Goal: Information Seeking & Learning: Learn about a topic

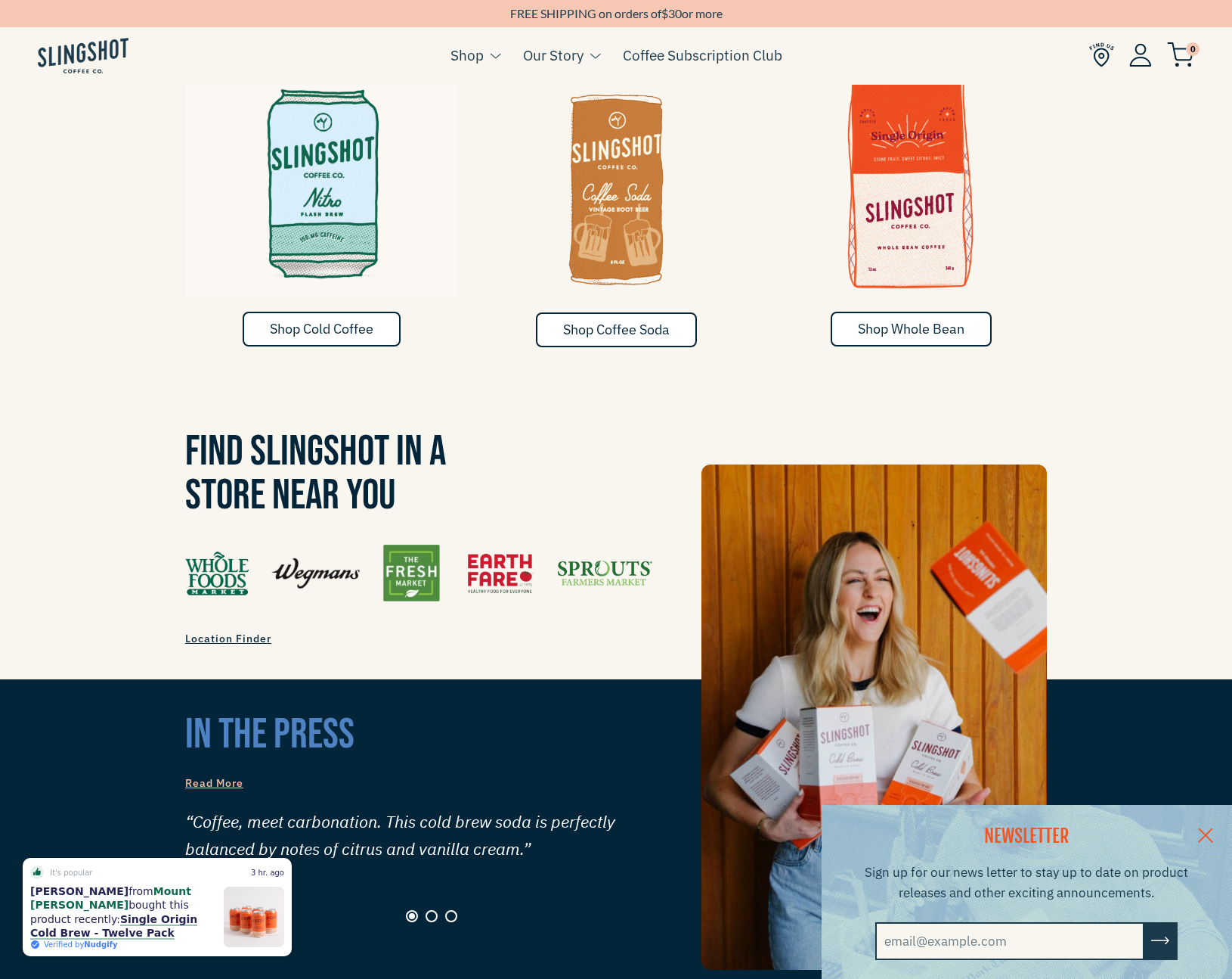
scroll to position [938, 0]
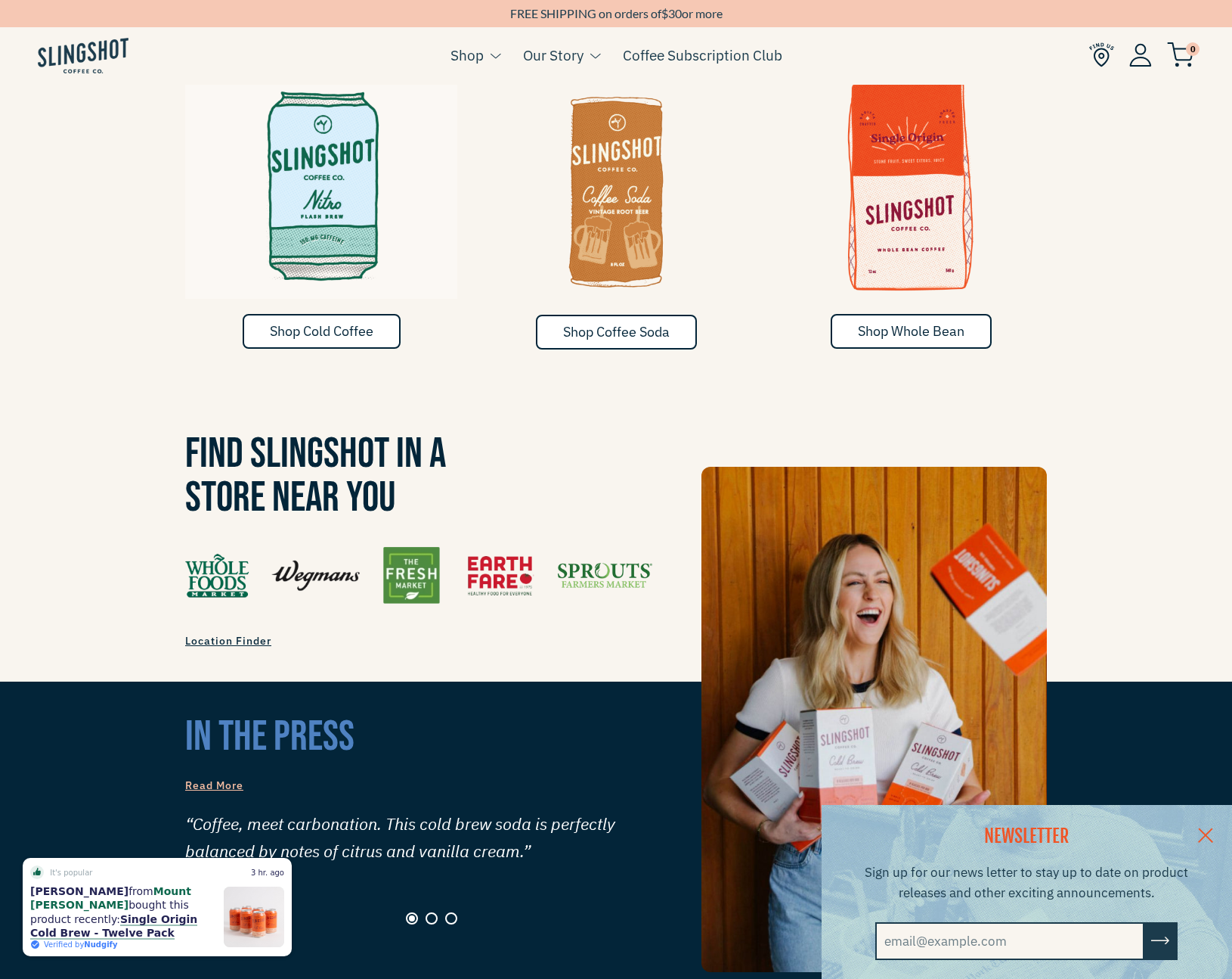
click at [1207, 830] on link at bounding box center [1206, 834] width 53 height 58
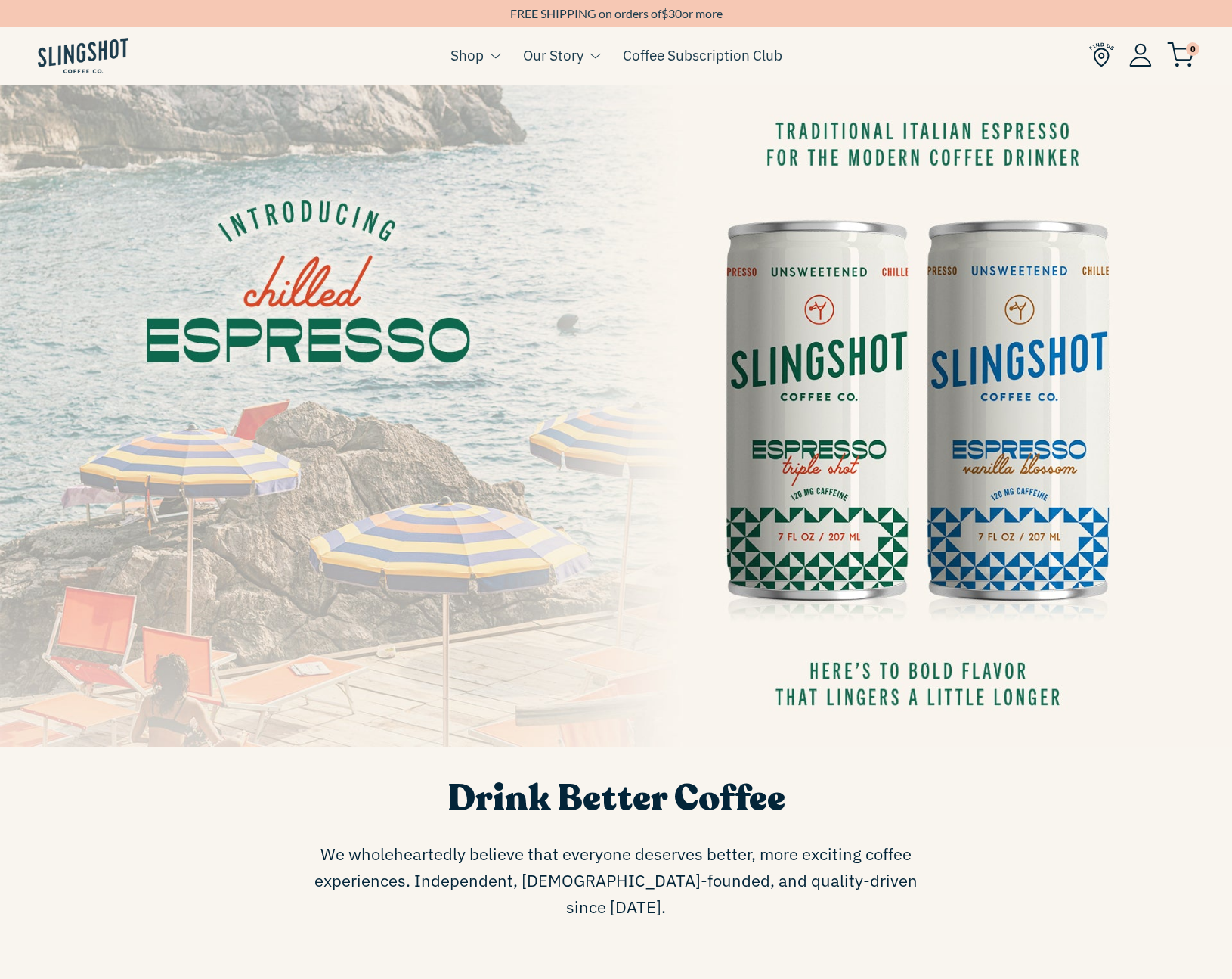
scroll to position [0, 0]
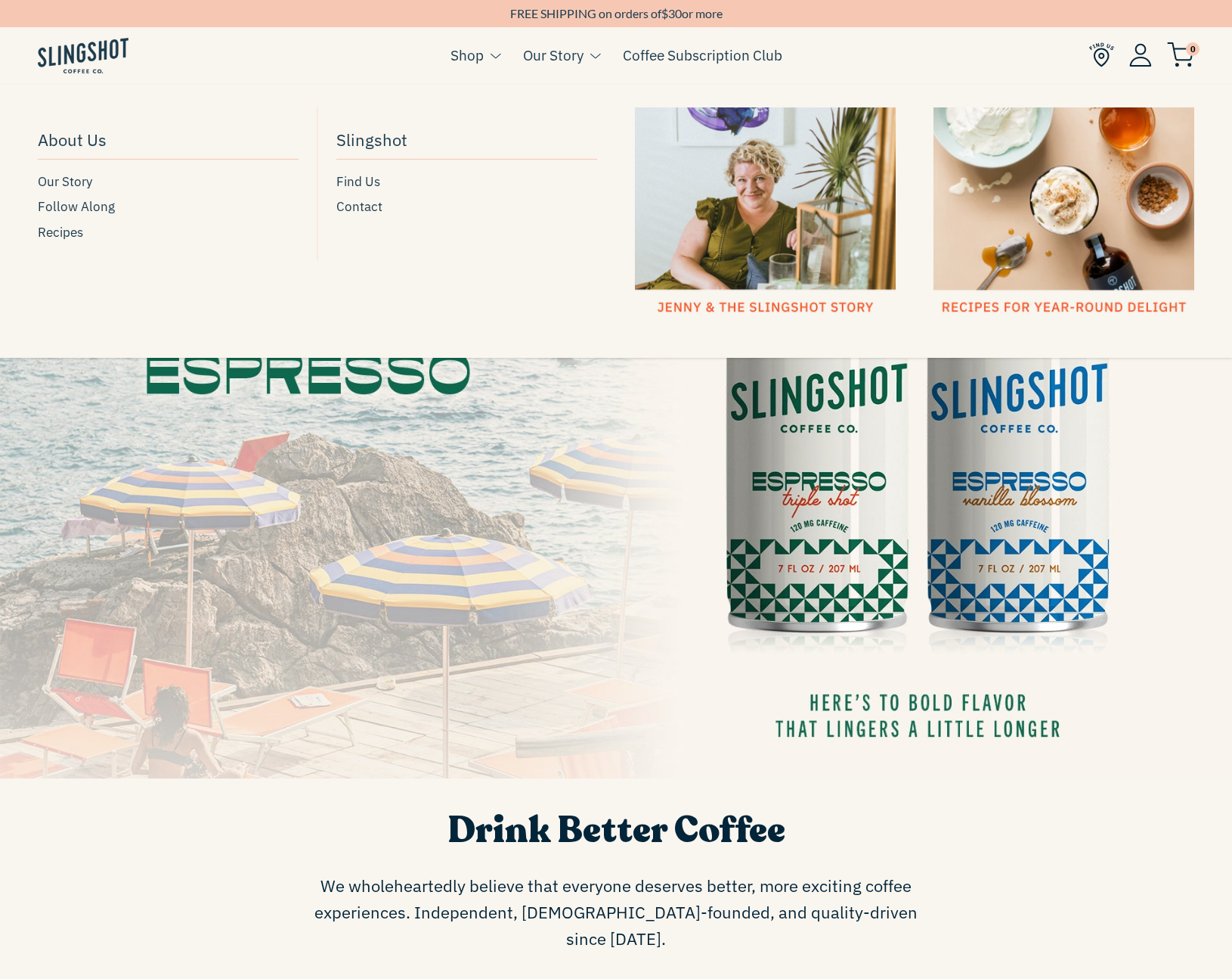
click at [555, 59] on link "Our Story" at bounding box center [553, 55] width 61 height 23
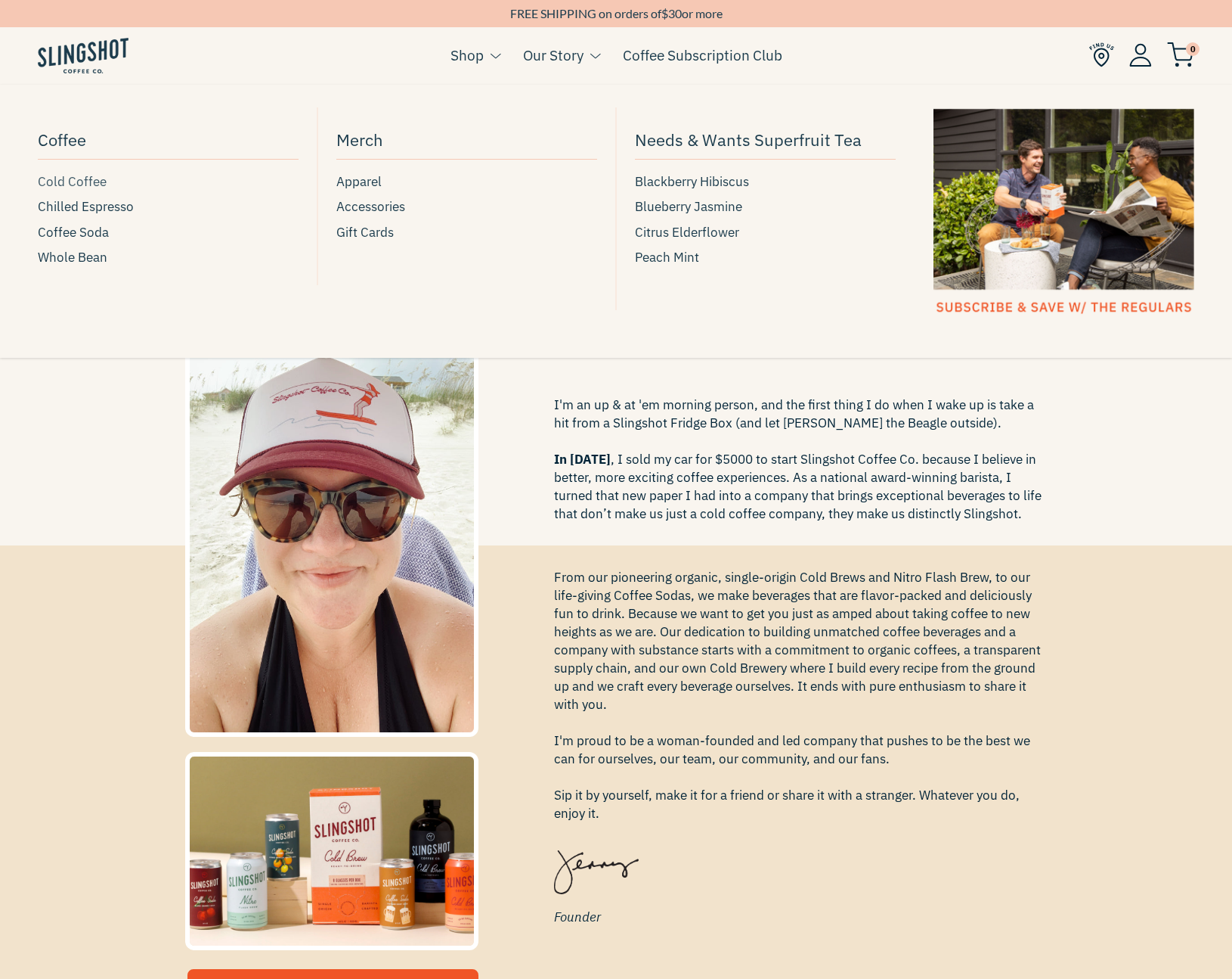
click at [61, 180] on span "Cold Coffee" at bounding box center [72, 182] width 69 height 20
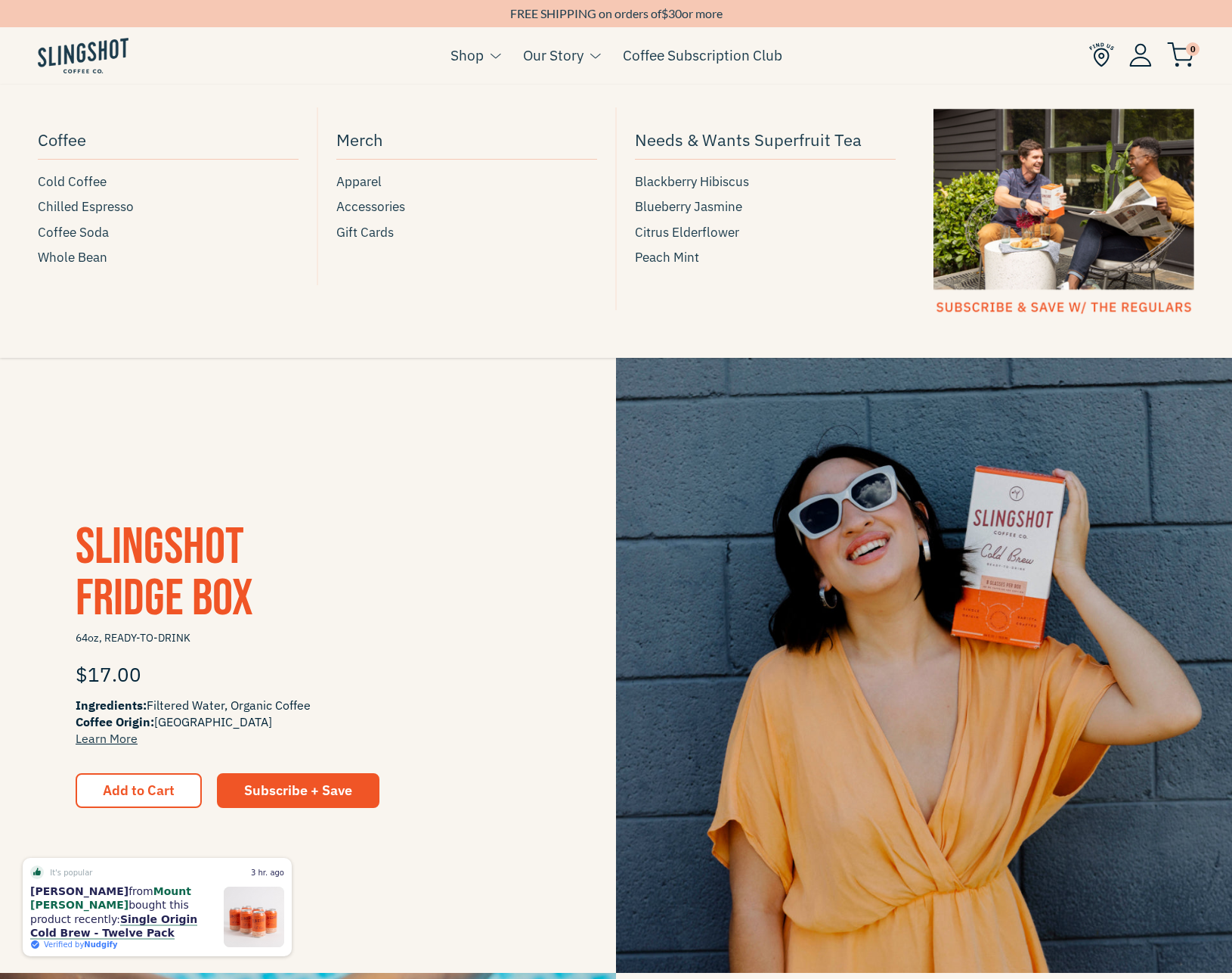
click at [465, 57] on link "Shop" at bounding box center [467, 55] width 33 height 23
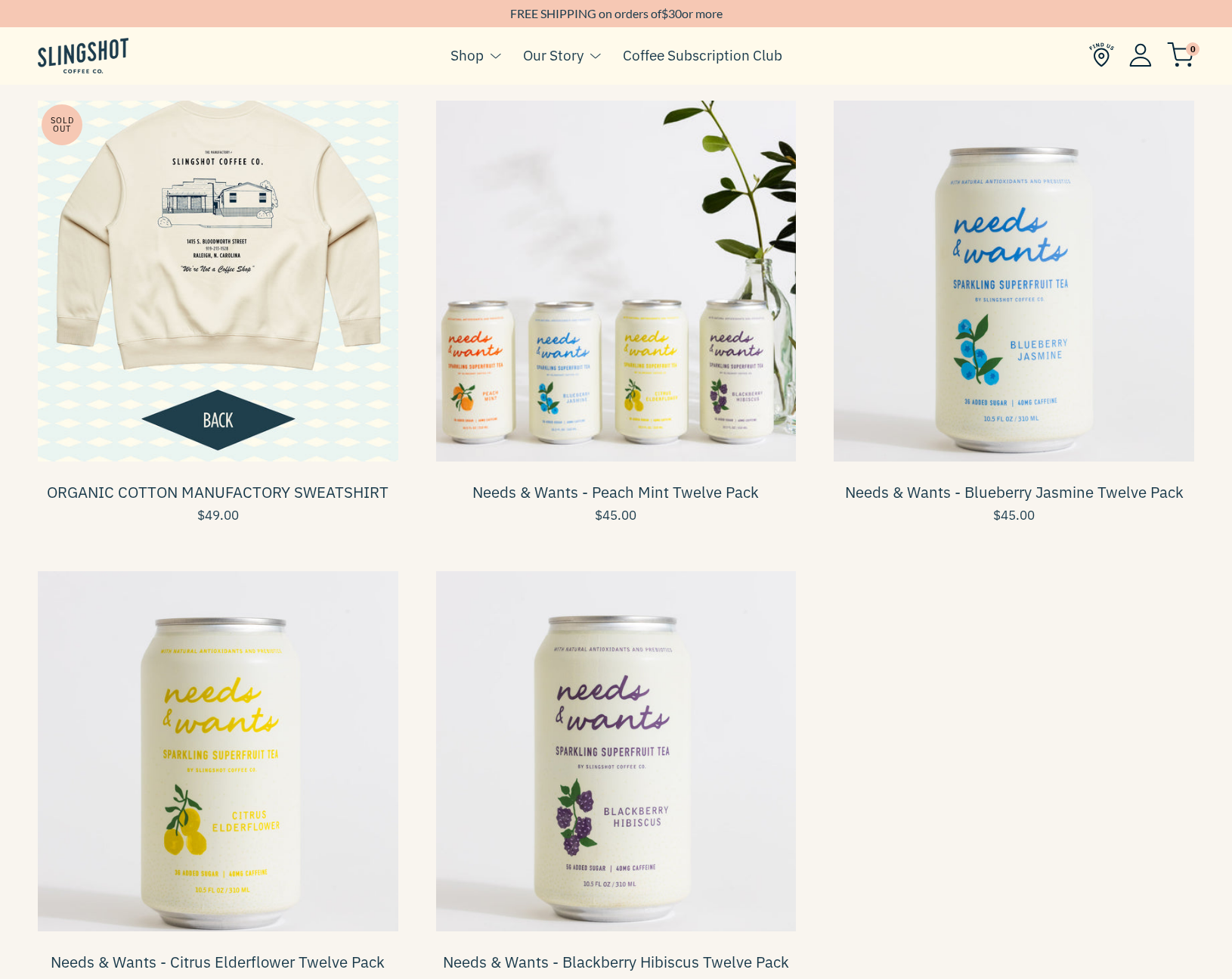
scroll to position [1475, 0]
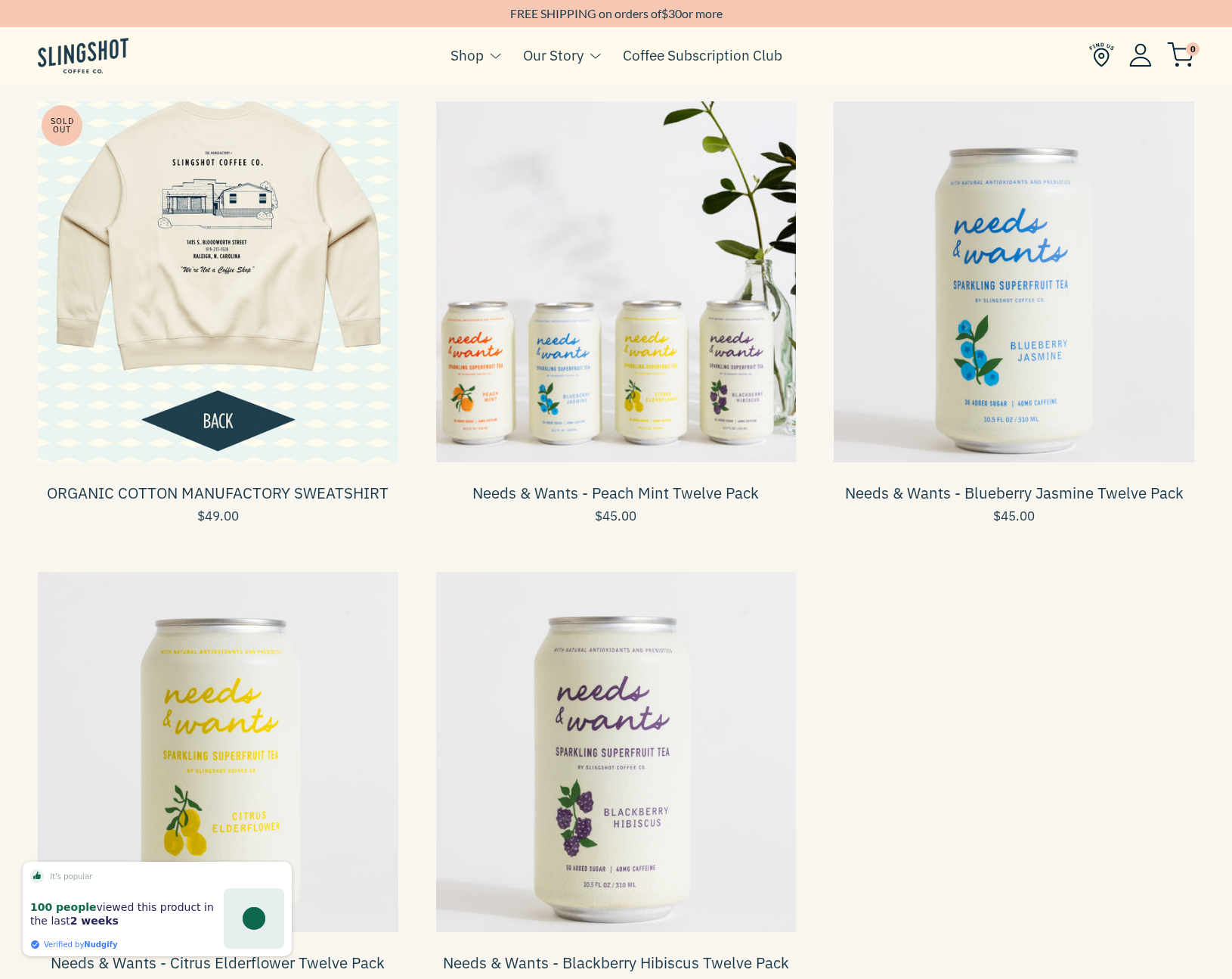
click at [633, 326] on span at bounding box center [616, 282] width 361 height 361
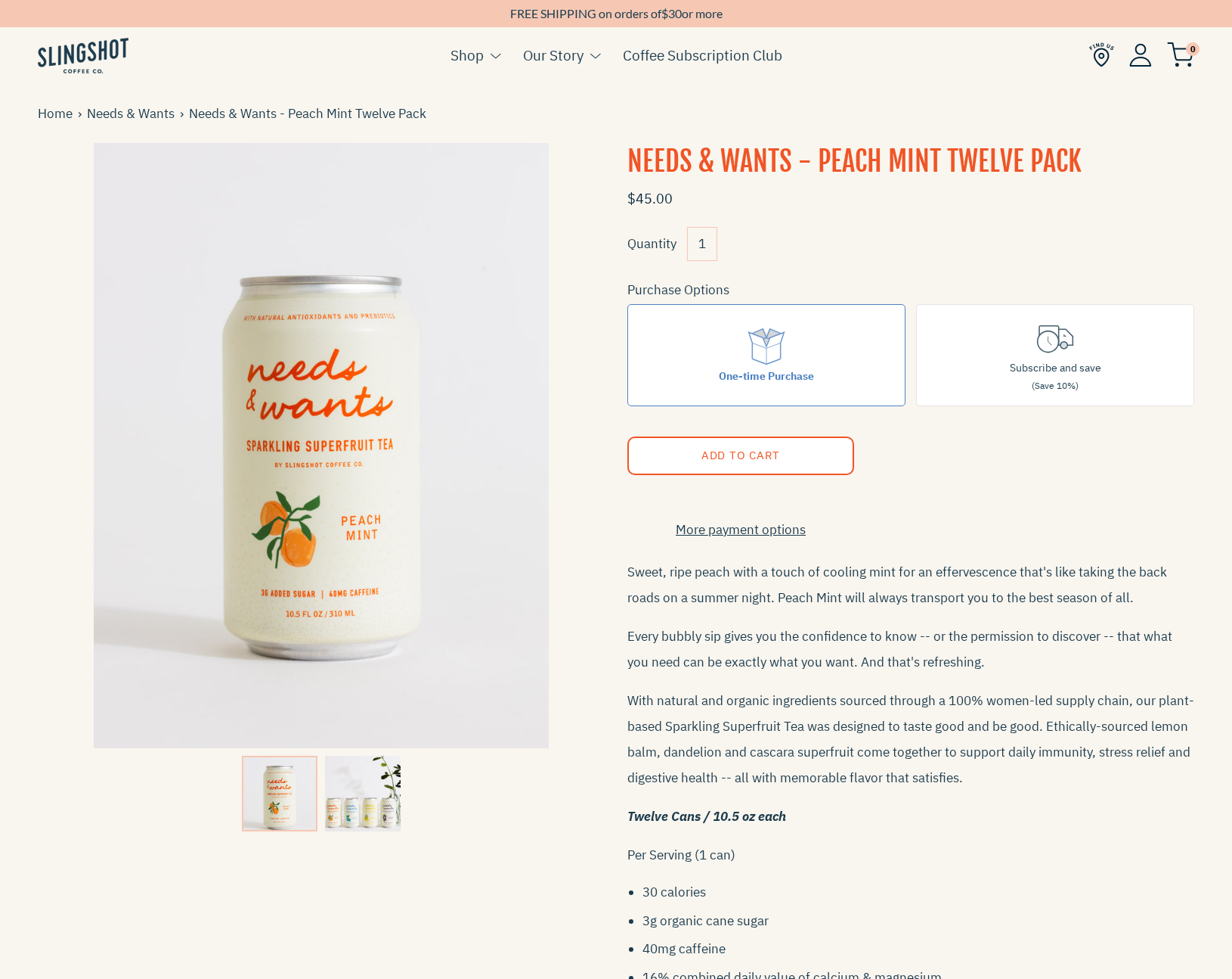
click at [368, 813] on img at bounding box center [363, 793] width 76 height 76
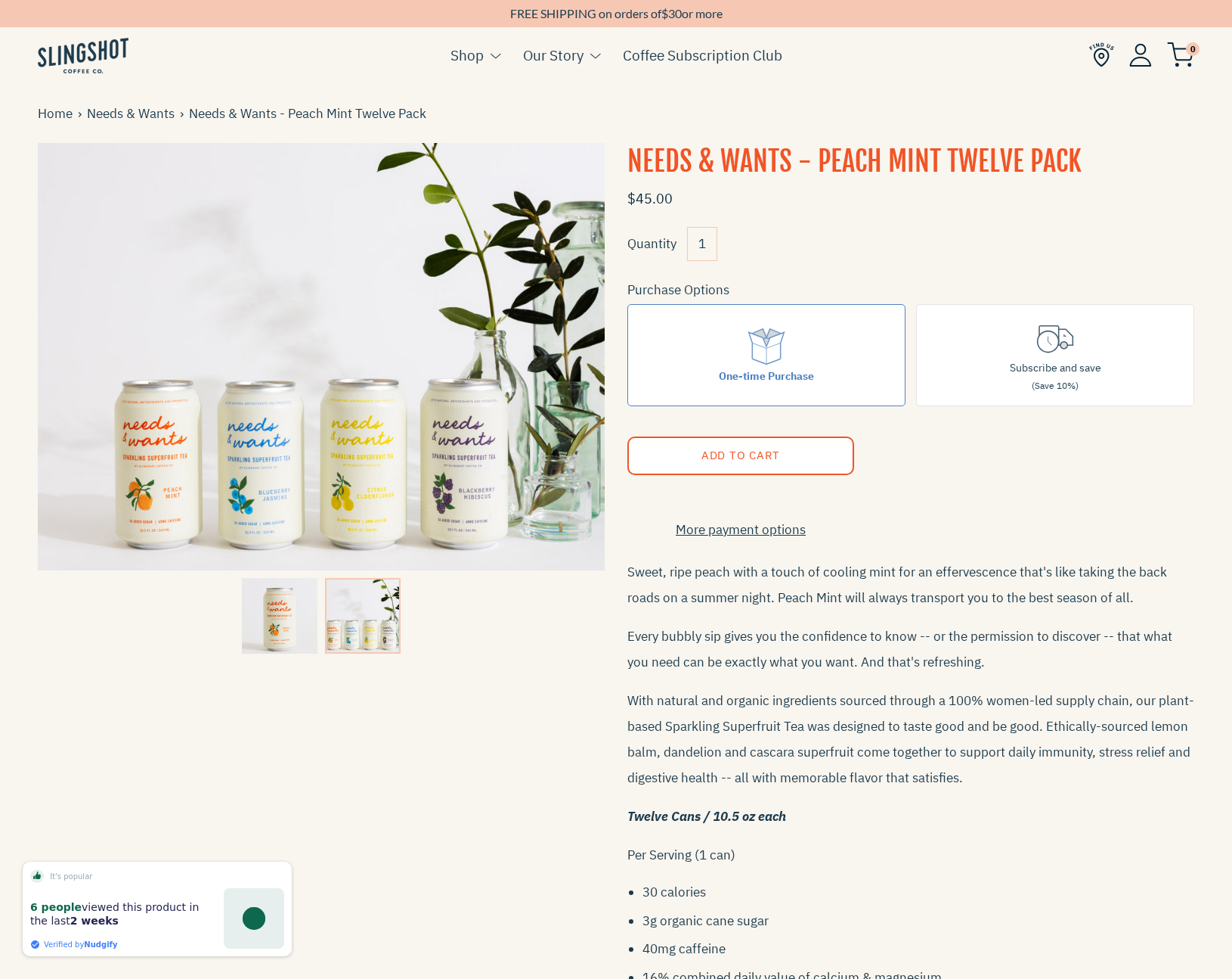
click at [283, 615] on img at bounding box center [280, 615] width 76 height 76
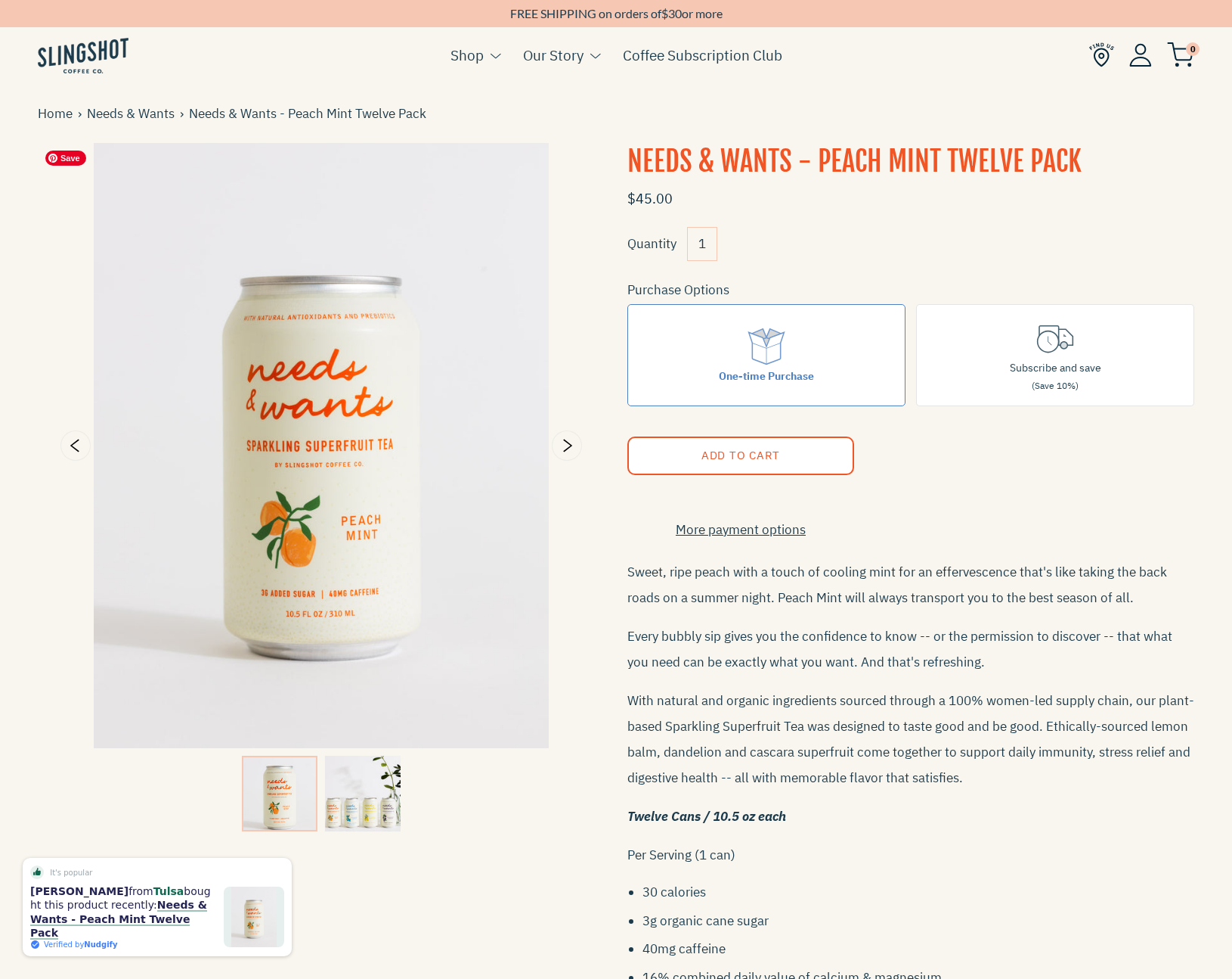
click at [590, 651] on img at bounding box center [321, 445] width 567 height 605
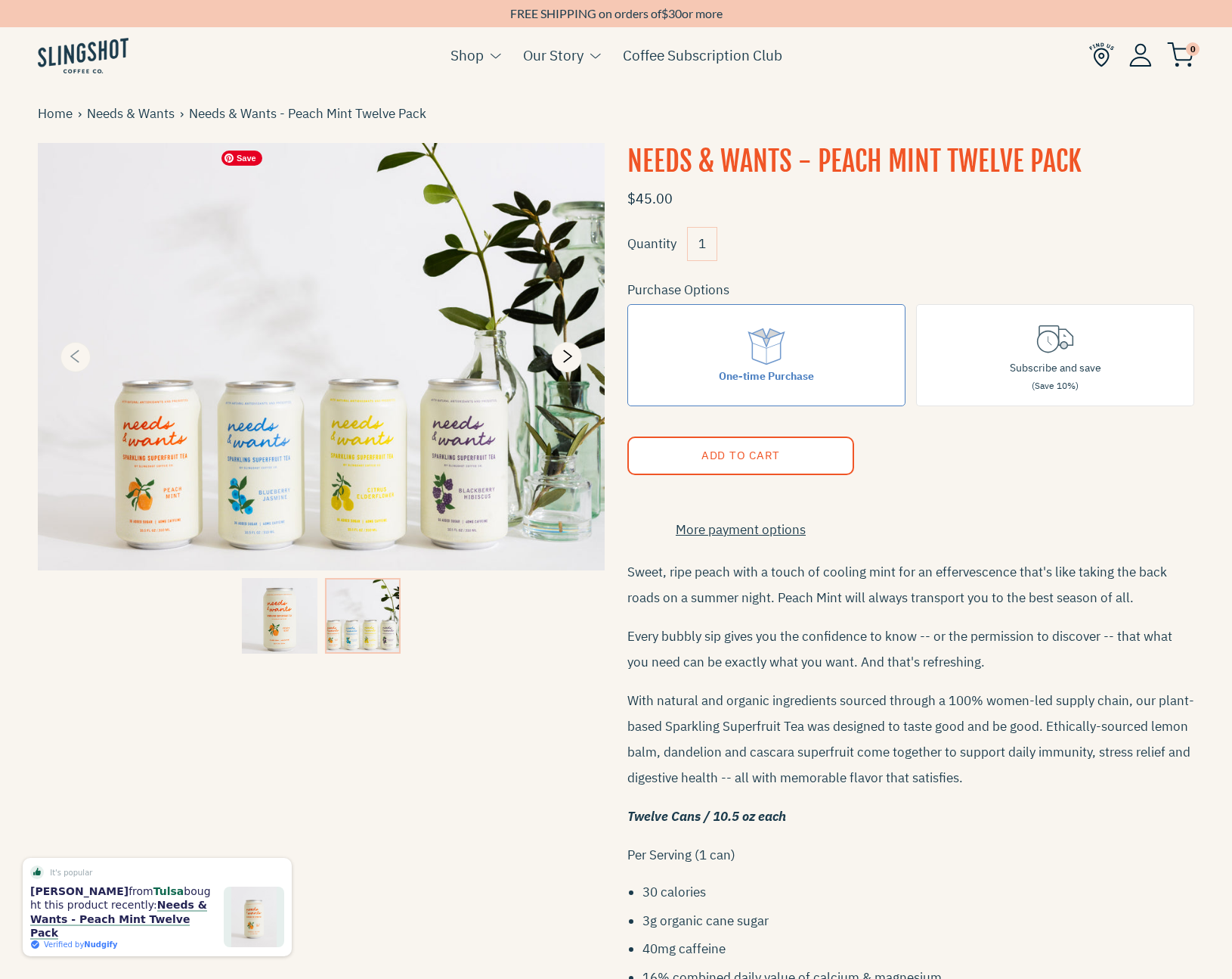
click at [86, 360] on button "Previous" at bounding box center [75, 357] width 30 height 30
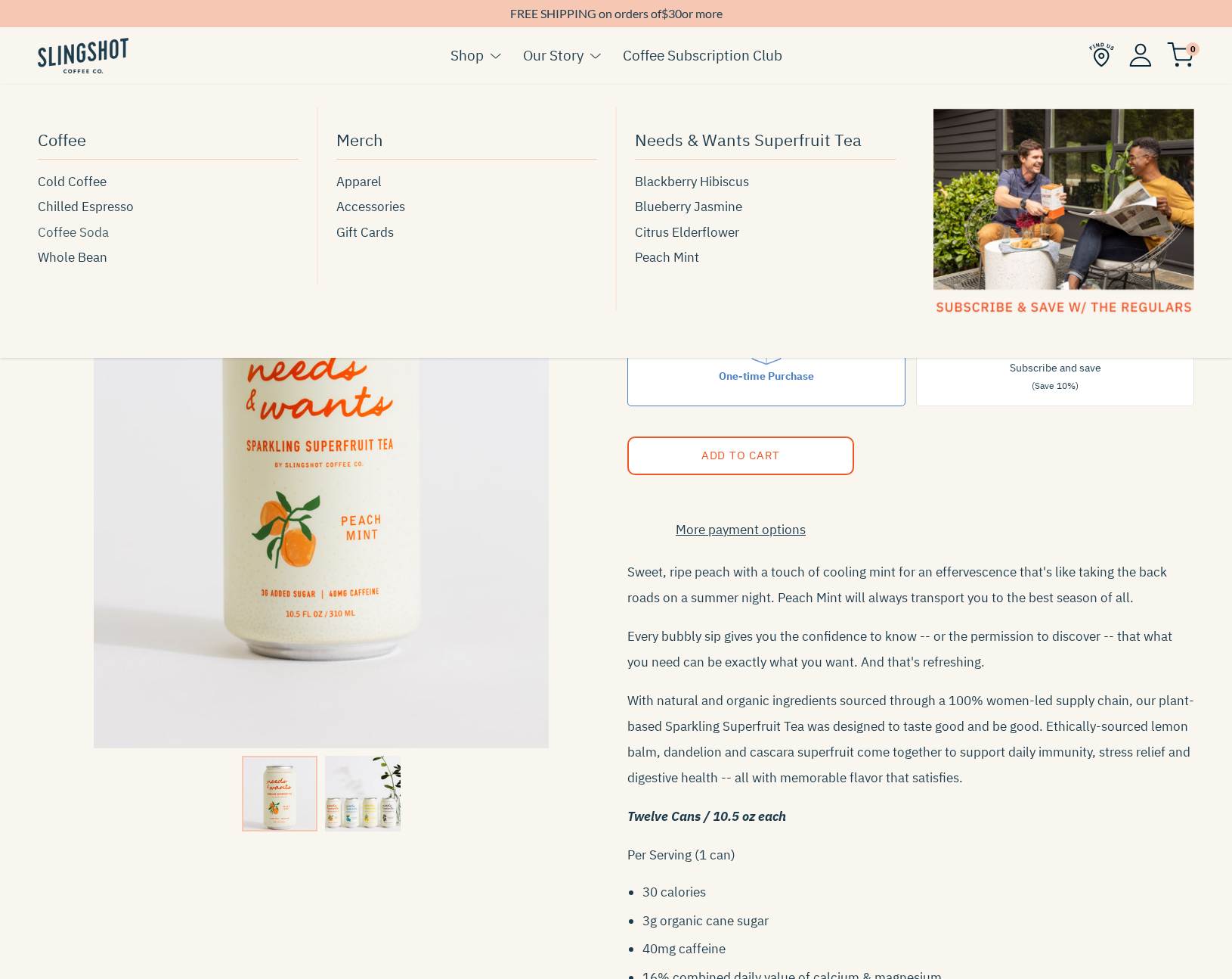
click at [80, 229] on span "Coffee Soda" at bounding box center [73, 233] width 71 height 20
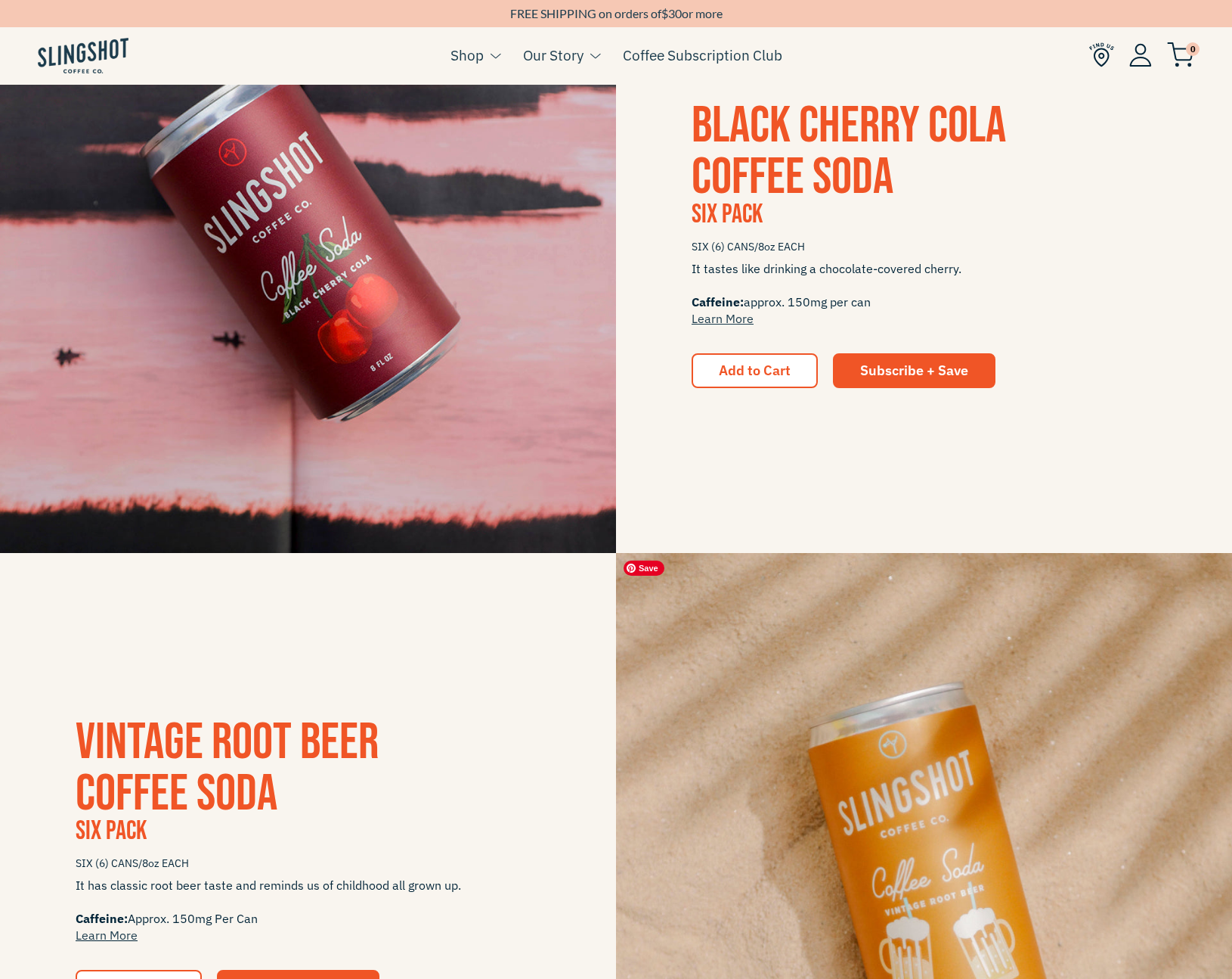
scroll to position [1058, 0]
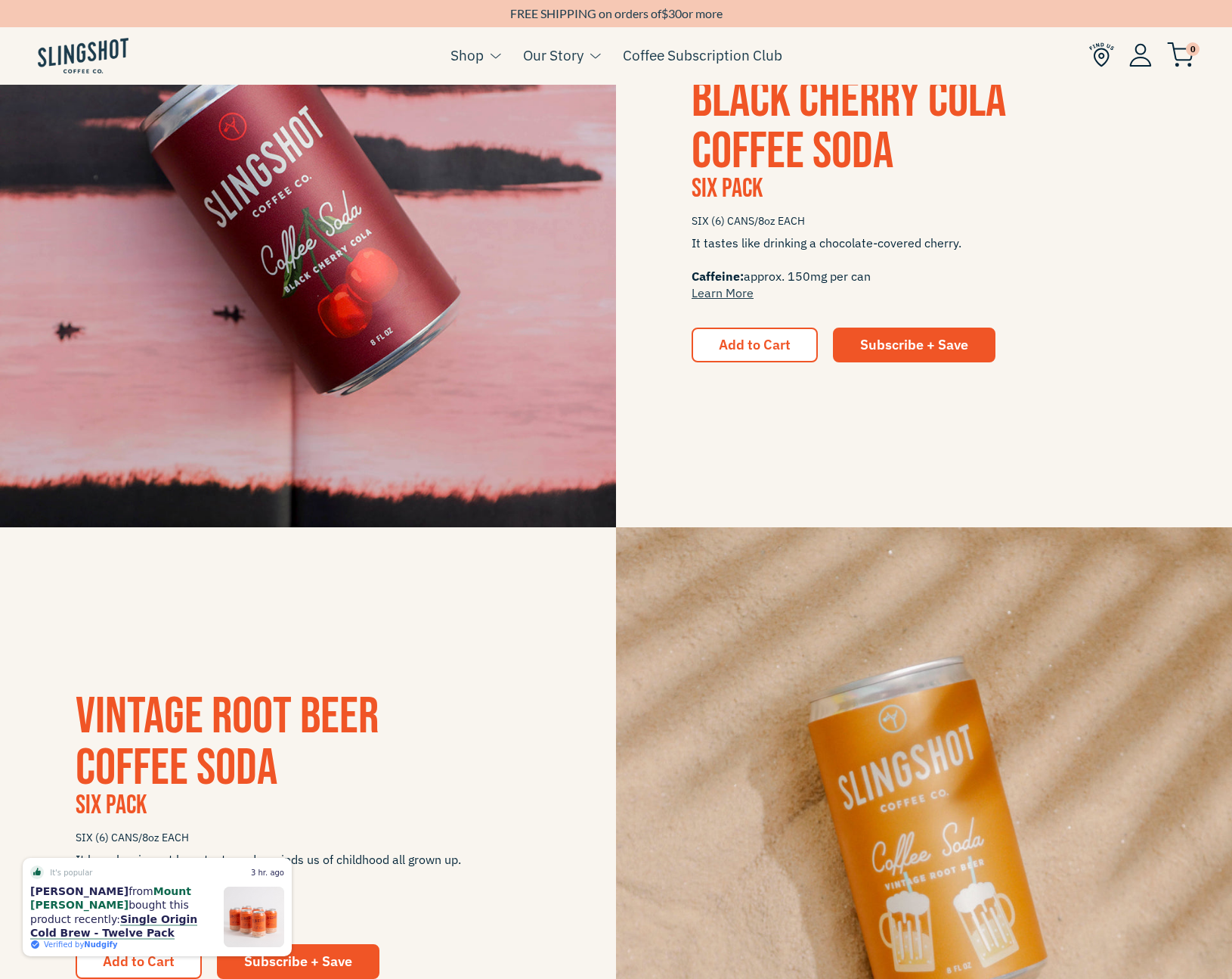
click at [227, 271] on img at bounding box center [308, 219] width 616 height 616
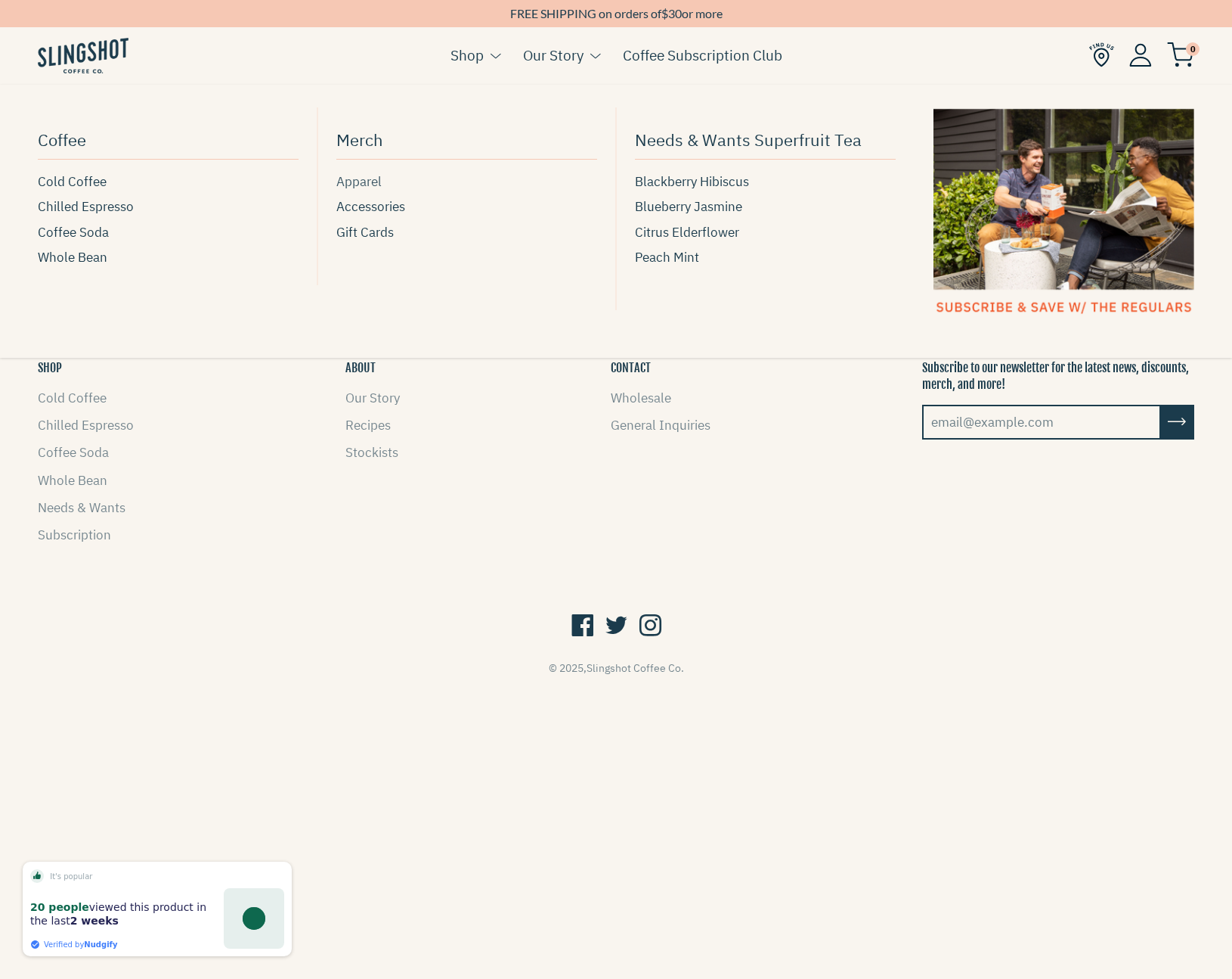
click at [360, 188] on span "Apparel" at bounding box center [358, 182] width 45 height 20
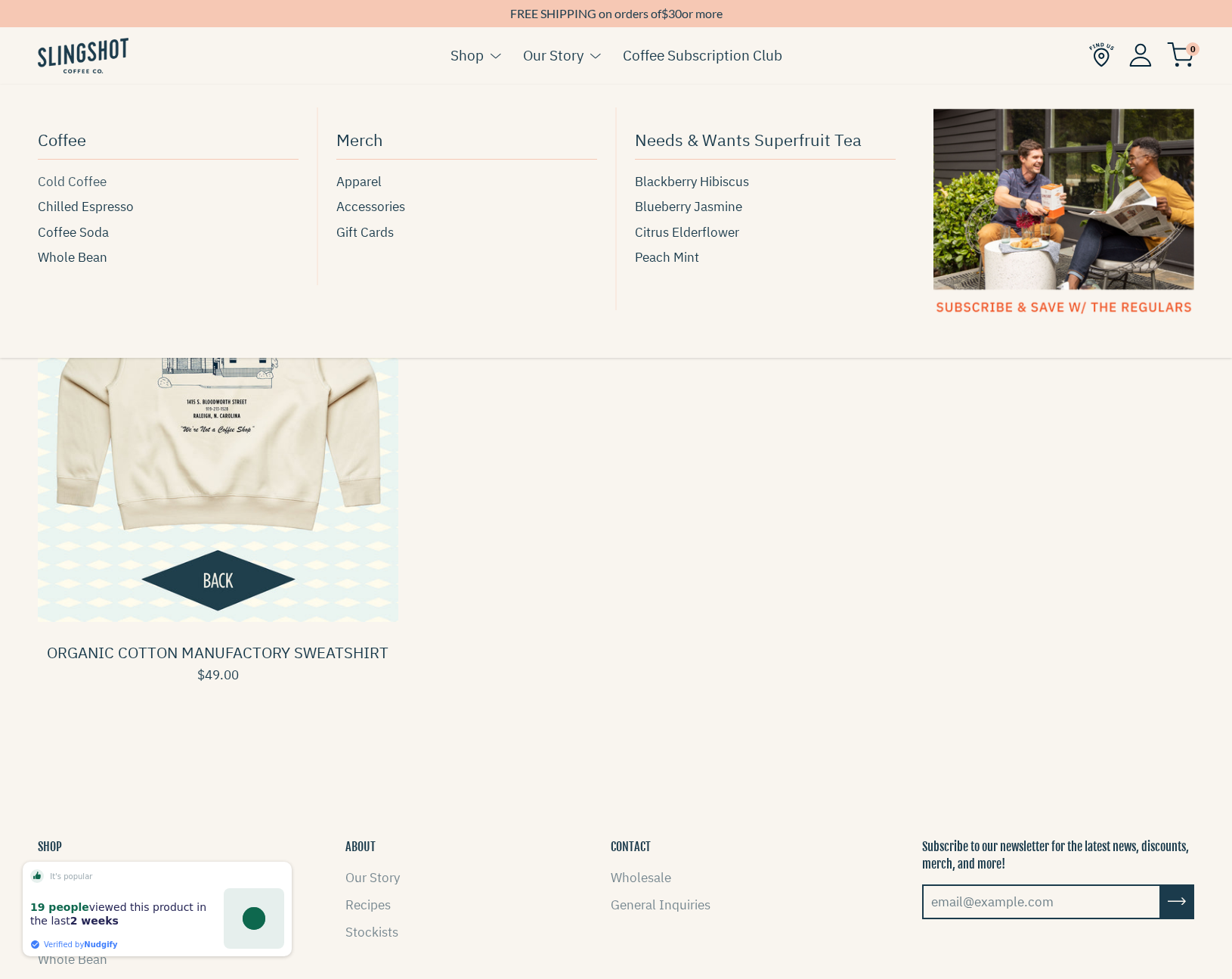
click at [71, 184] on span "Cold Coffee" at bounding box center [72, 182] width 69 height 20
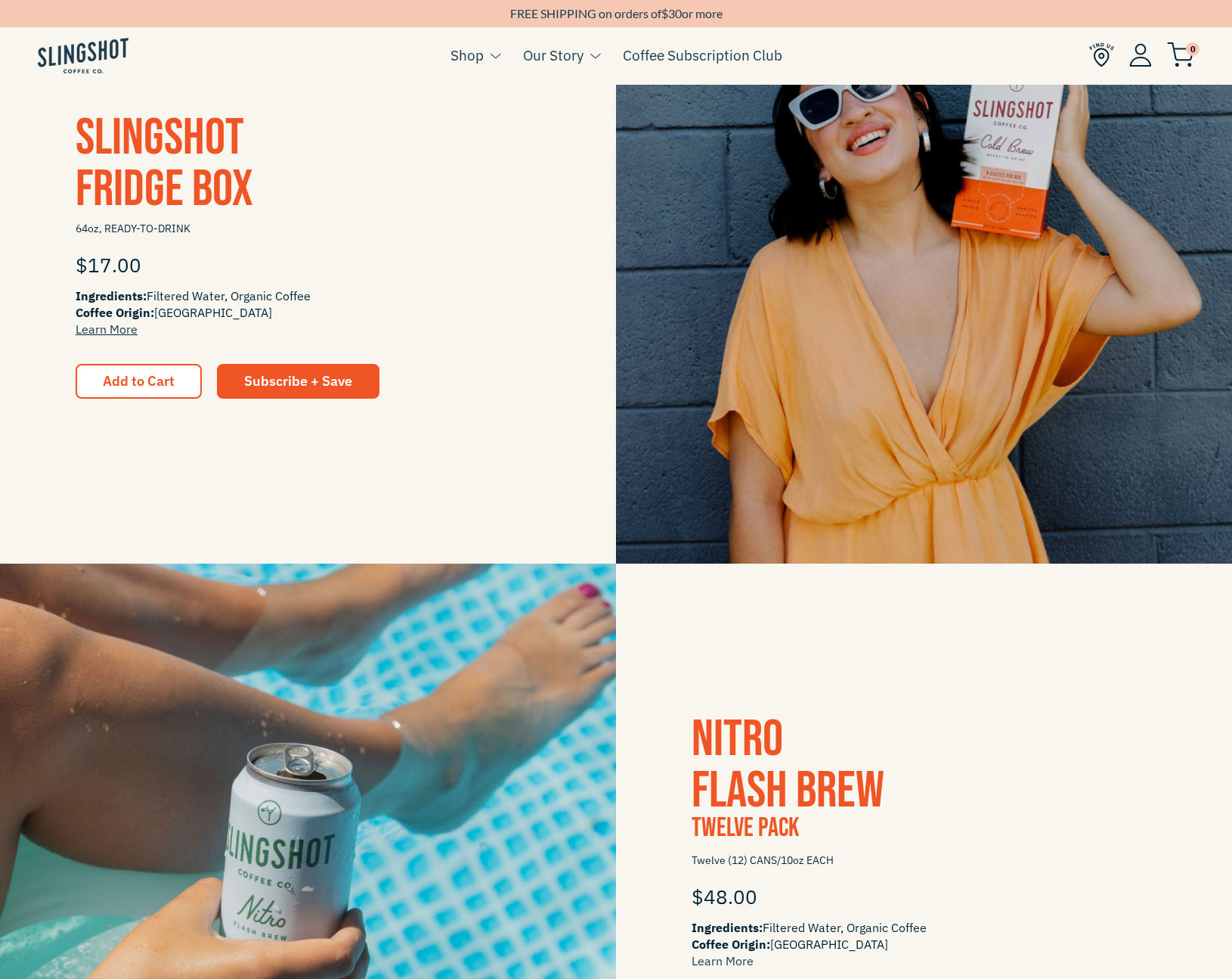
scroll to position [402, 0]
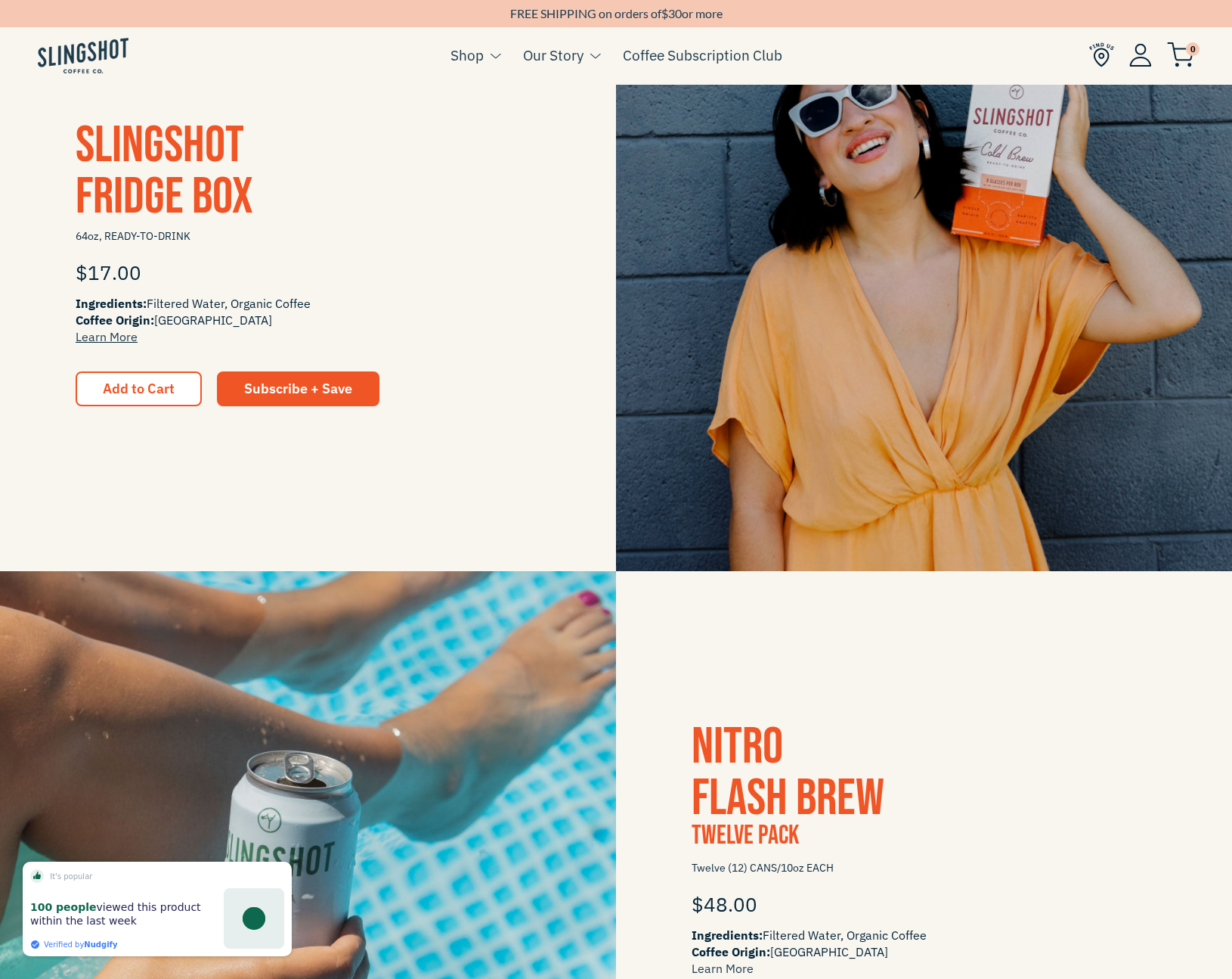
click at [1021, 246] on img at bounding box center [924, 263] width 616 height 616
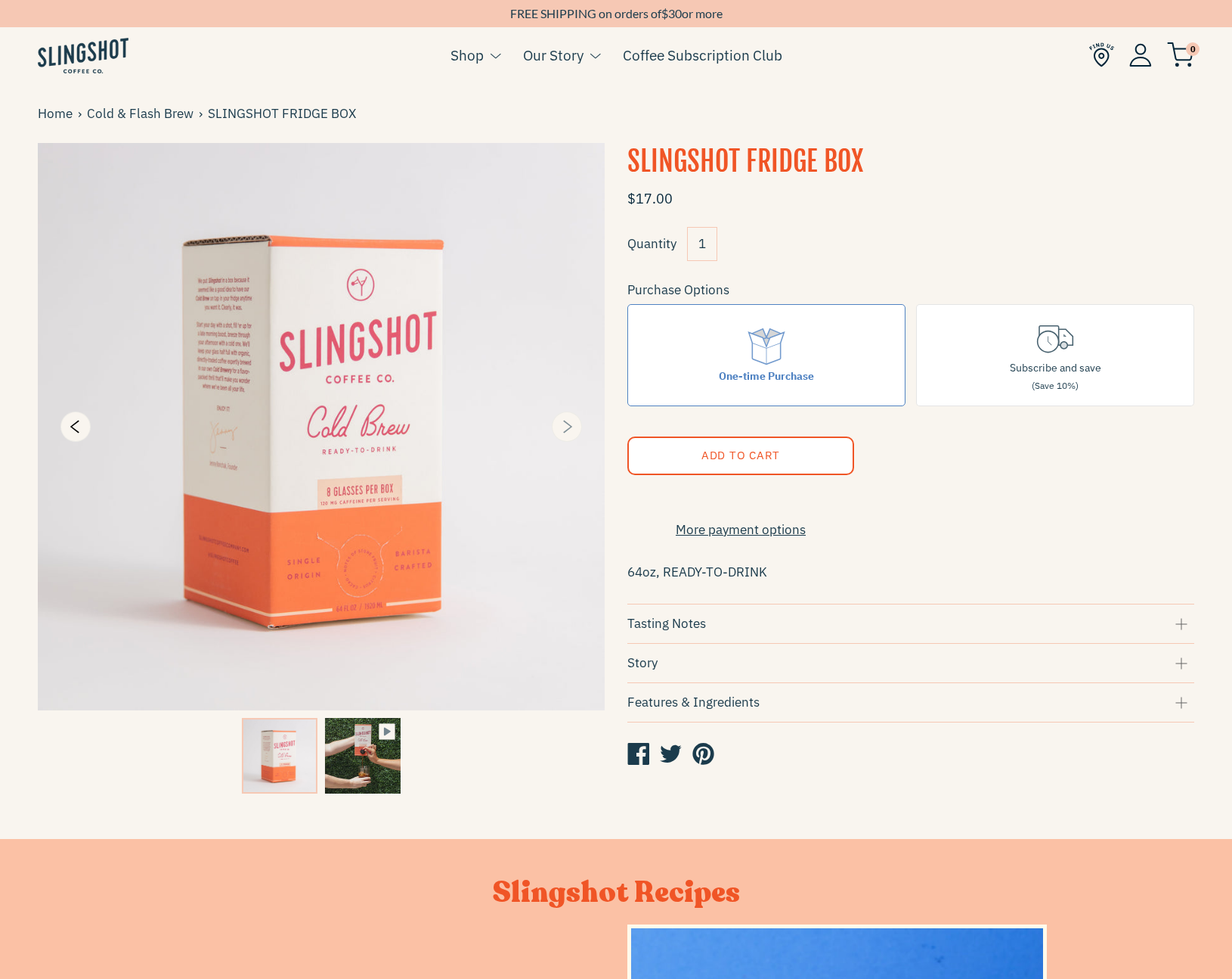
click at [566, 430] on icon "Next" at bounding box center [567, 427] width 9 height 13
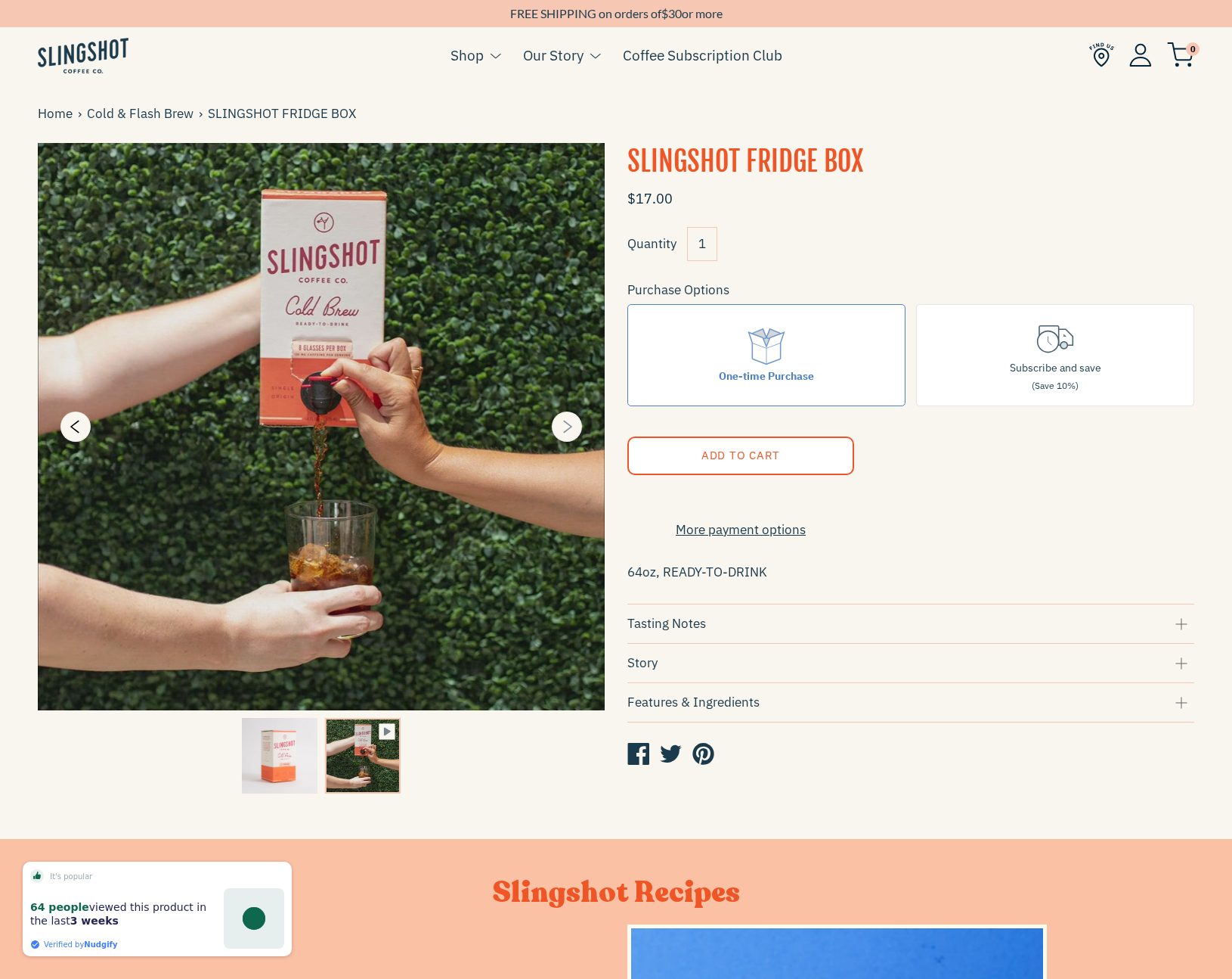
click at [563, 430] on icon "Next" at bounding box center [567, 426] width 18 height 18
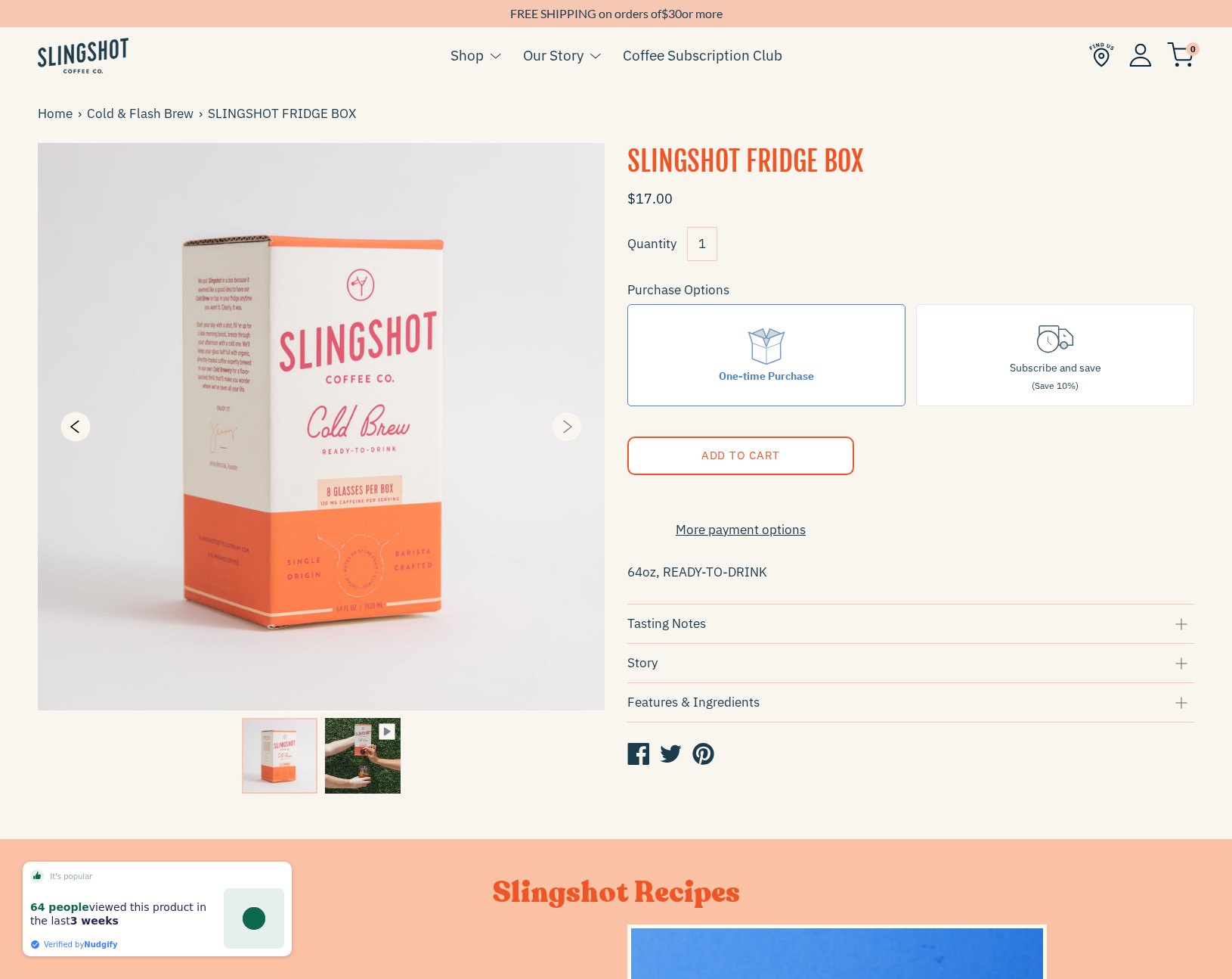
type input "49.04"
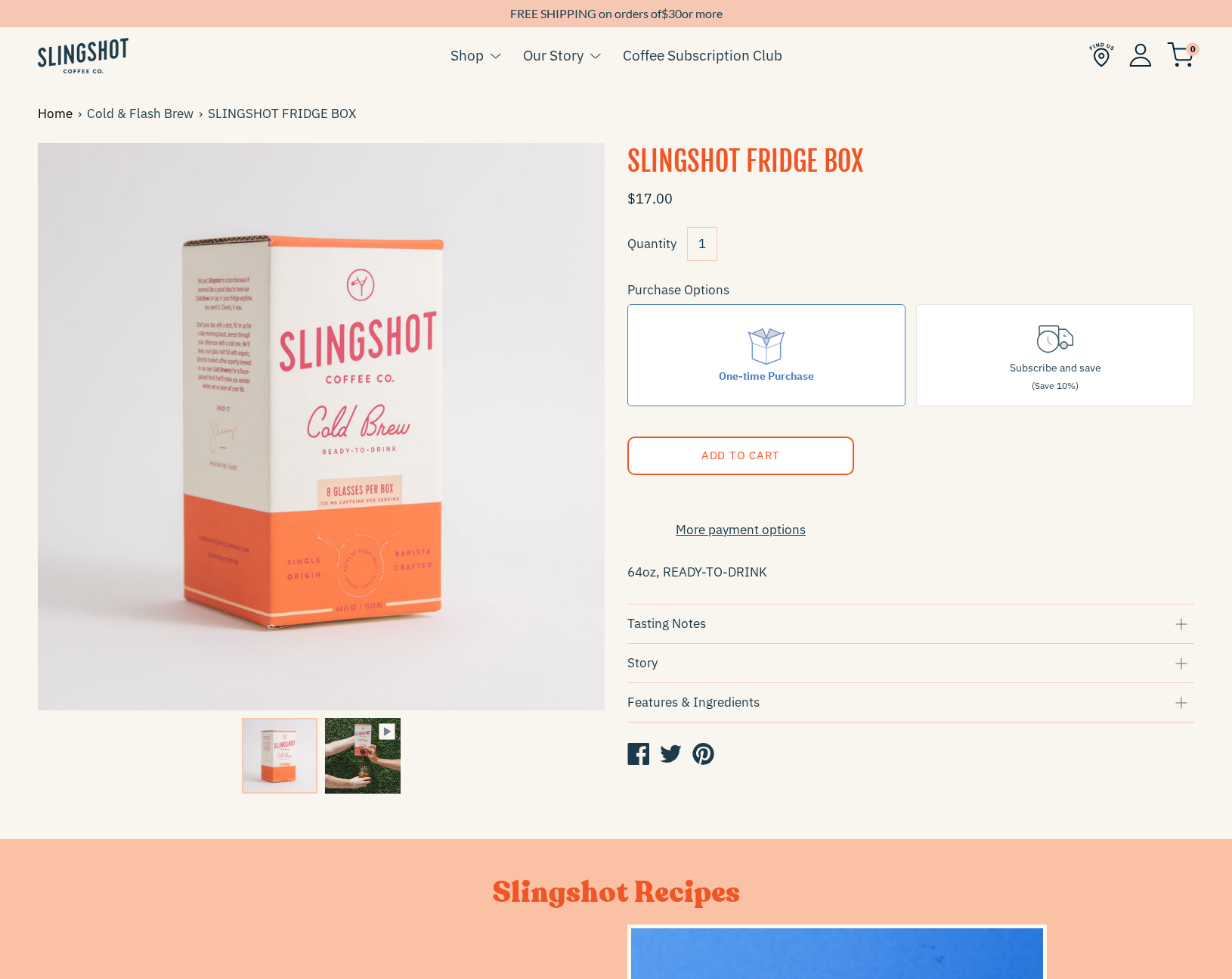
click at [49, 111] on link "Home" at bounding box center [57, 114] width 40 height 20
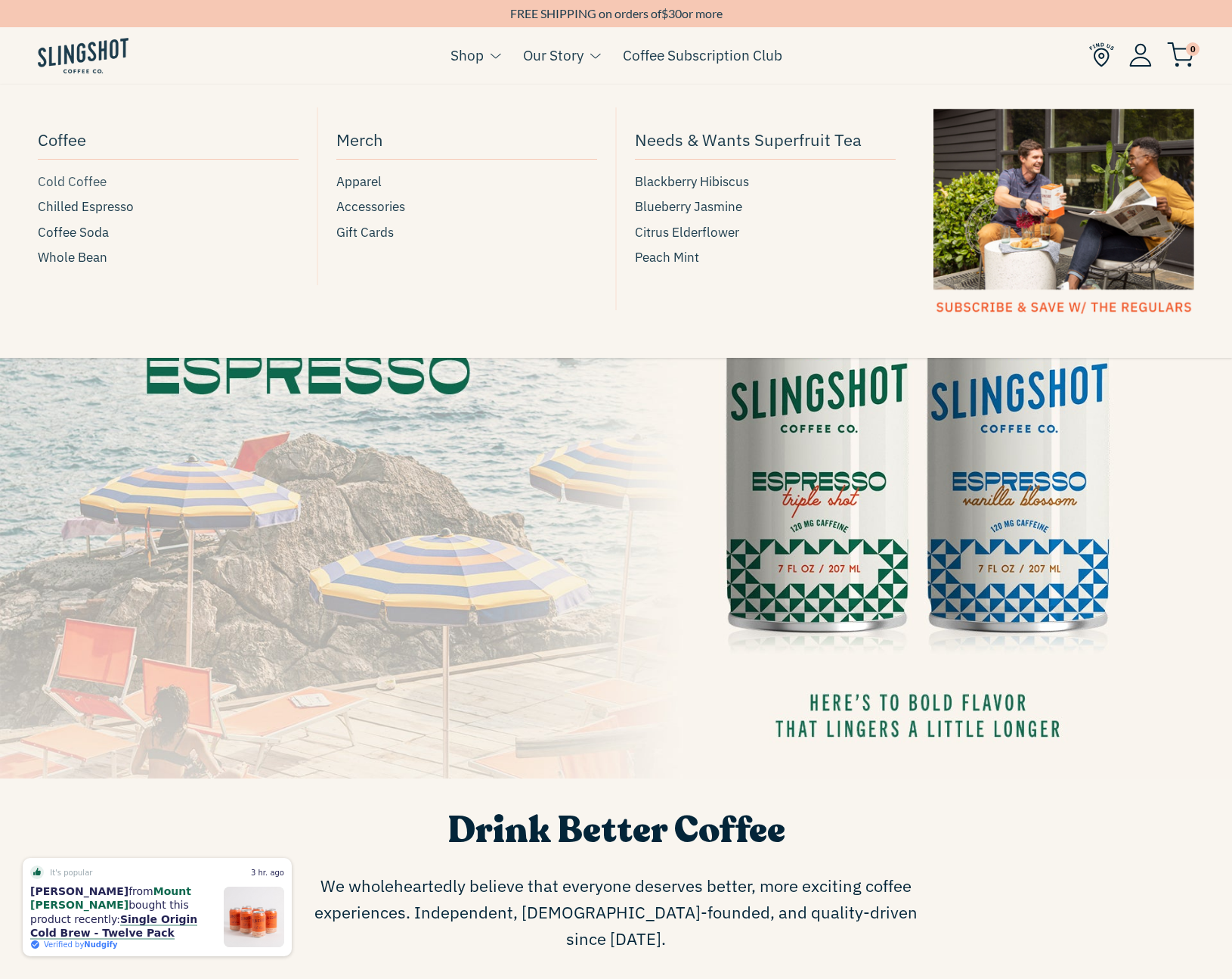
click at [96, 179] on span "Cold Coffee" at bounding box center [72, 182] width 69 height 20
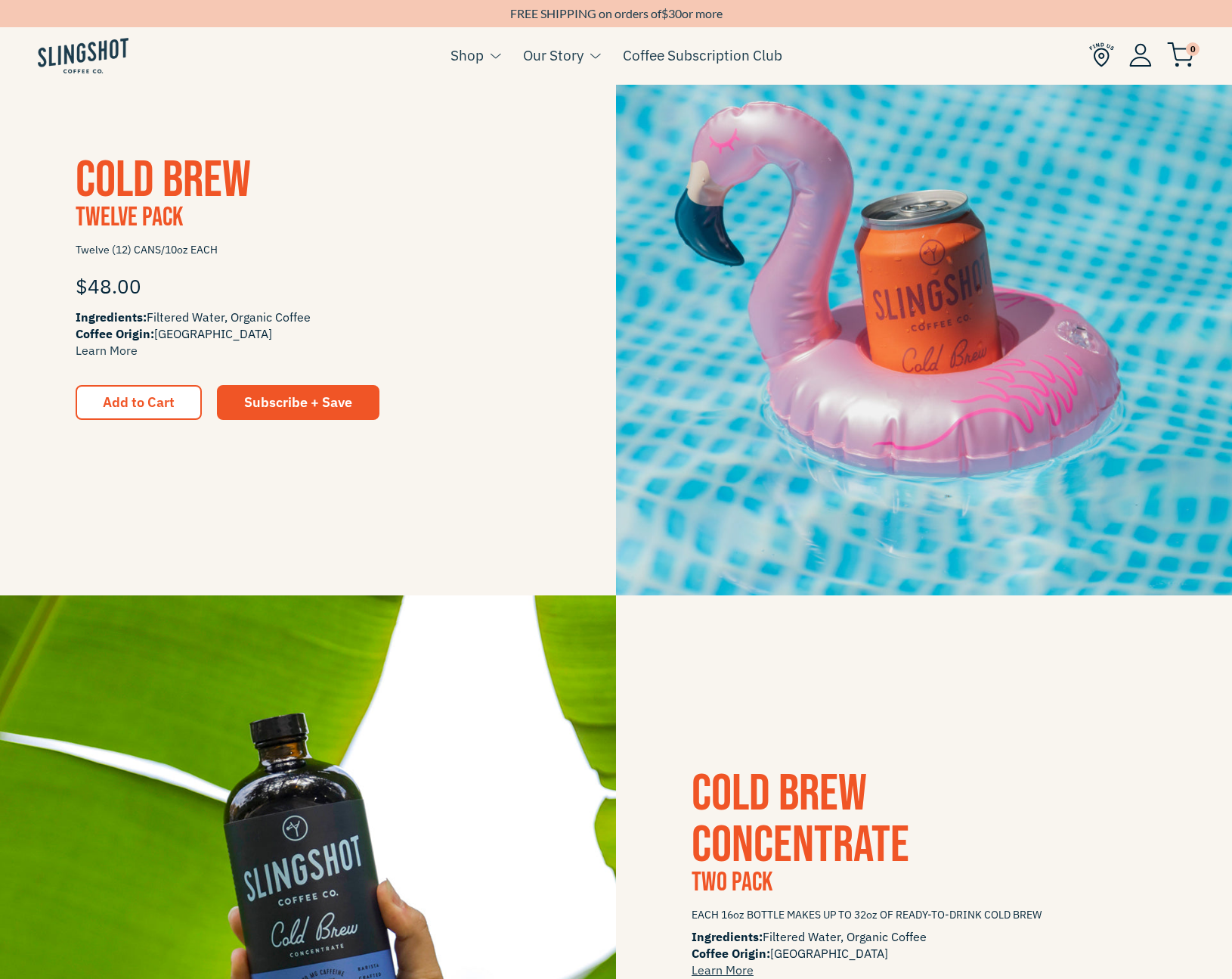
scroll to position [1691, 0]
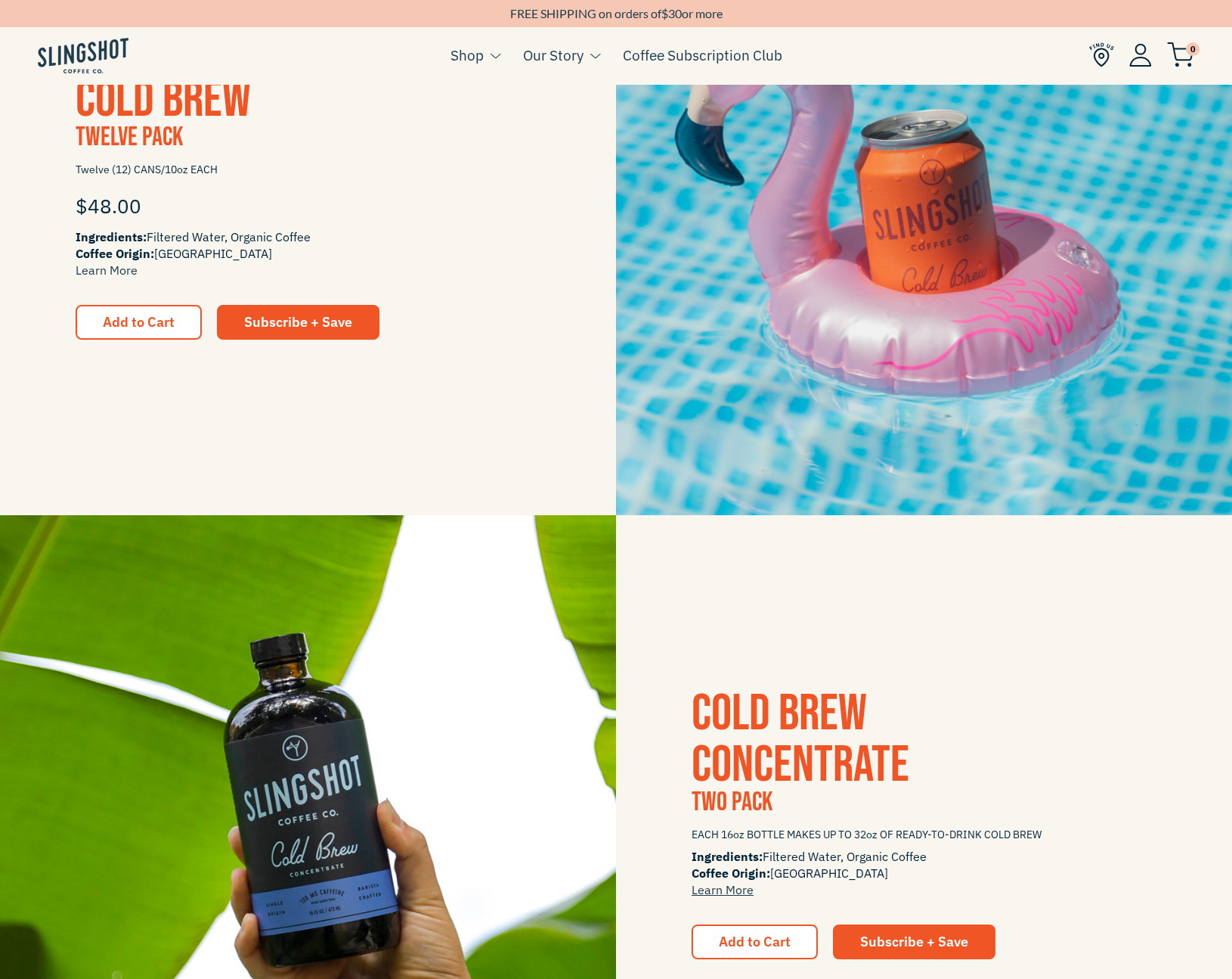
click at [373, 194] on div "$48.00" at bounding box center [308, 205] width 465 height 45
click at [901, 210] on img at bounding box center [924, 207] width 616 height 616
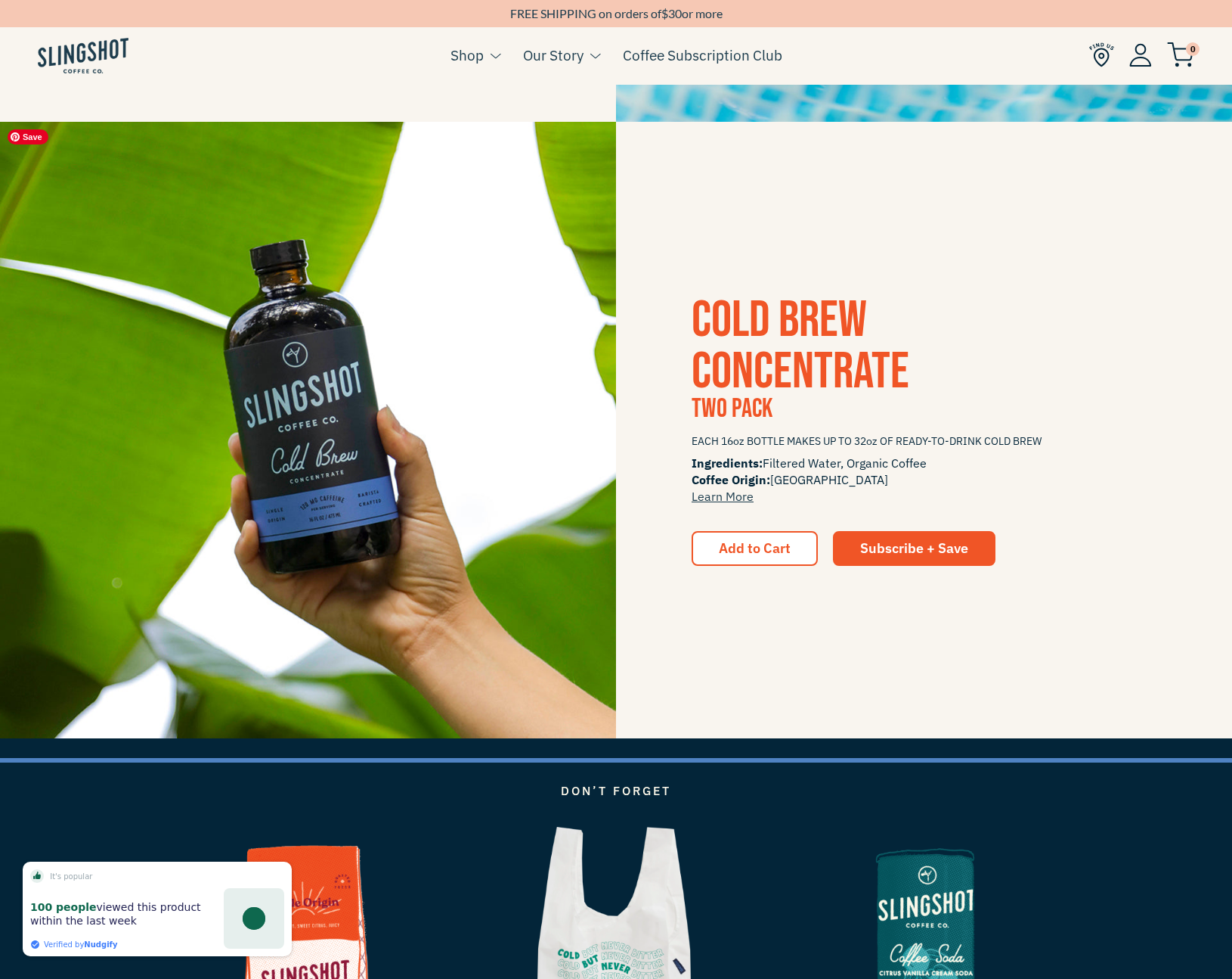
scroll to position [2097, 0]
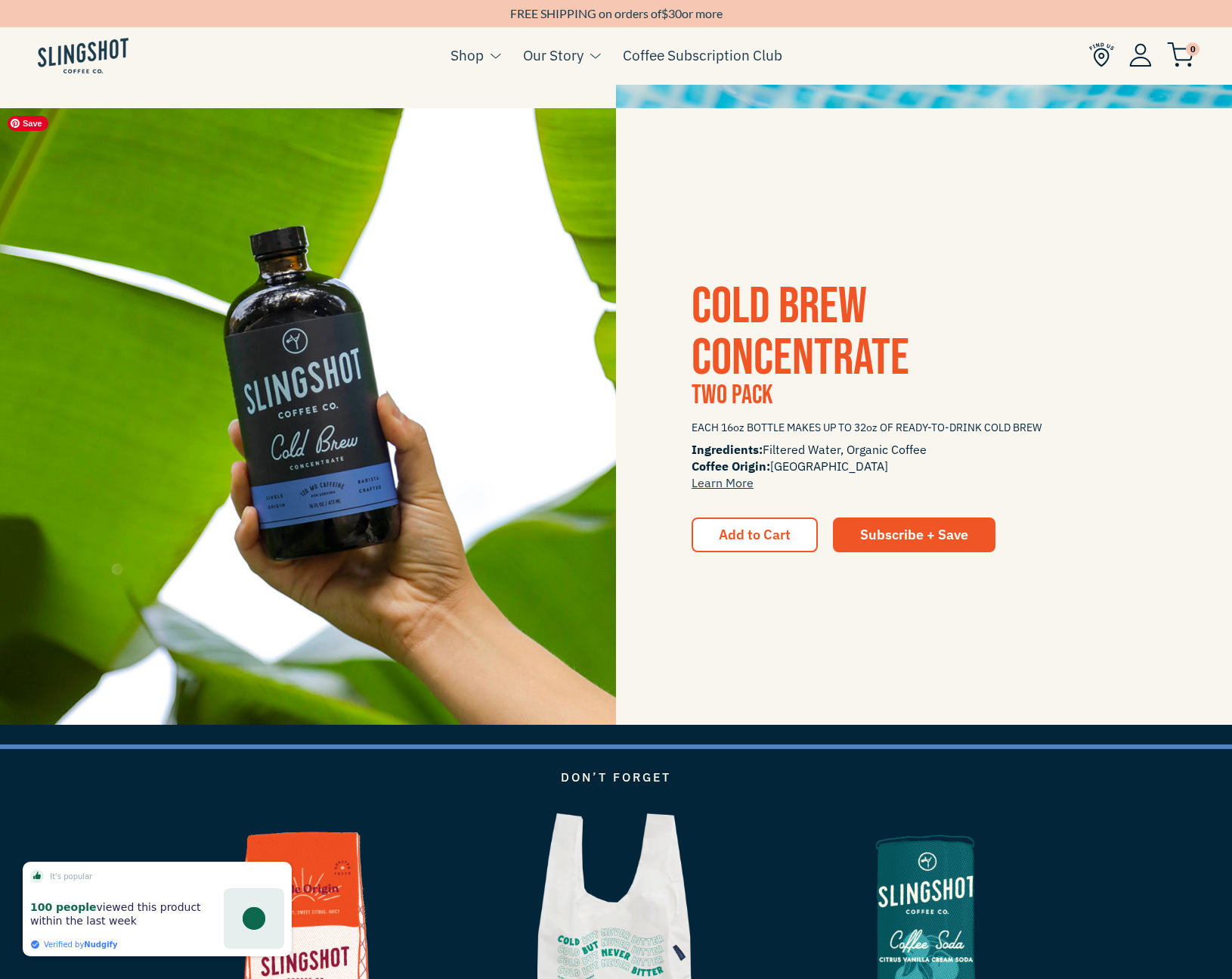
click at [462, 388] on img at bounding box center [308, 417] width 616 height 616
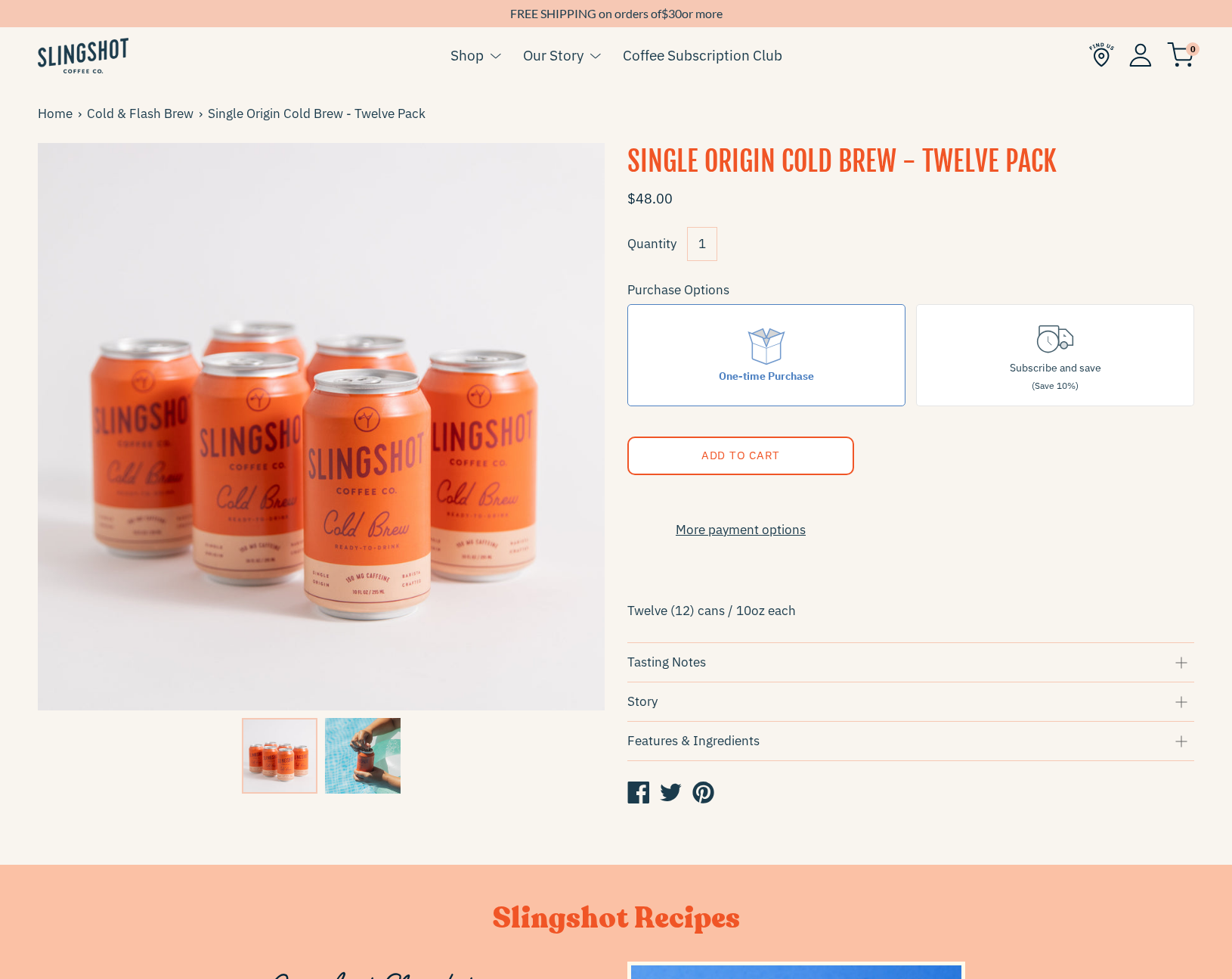
click at [365, 749] on img at bounding box center [363, 755] width 76 height 76
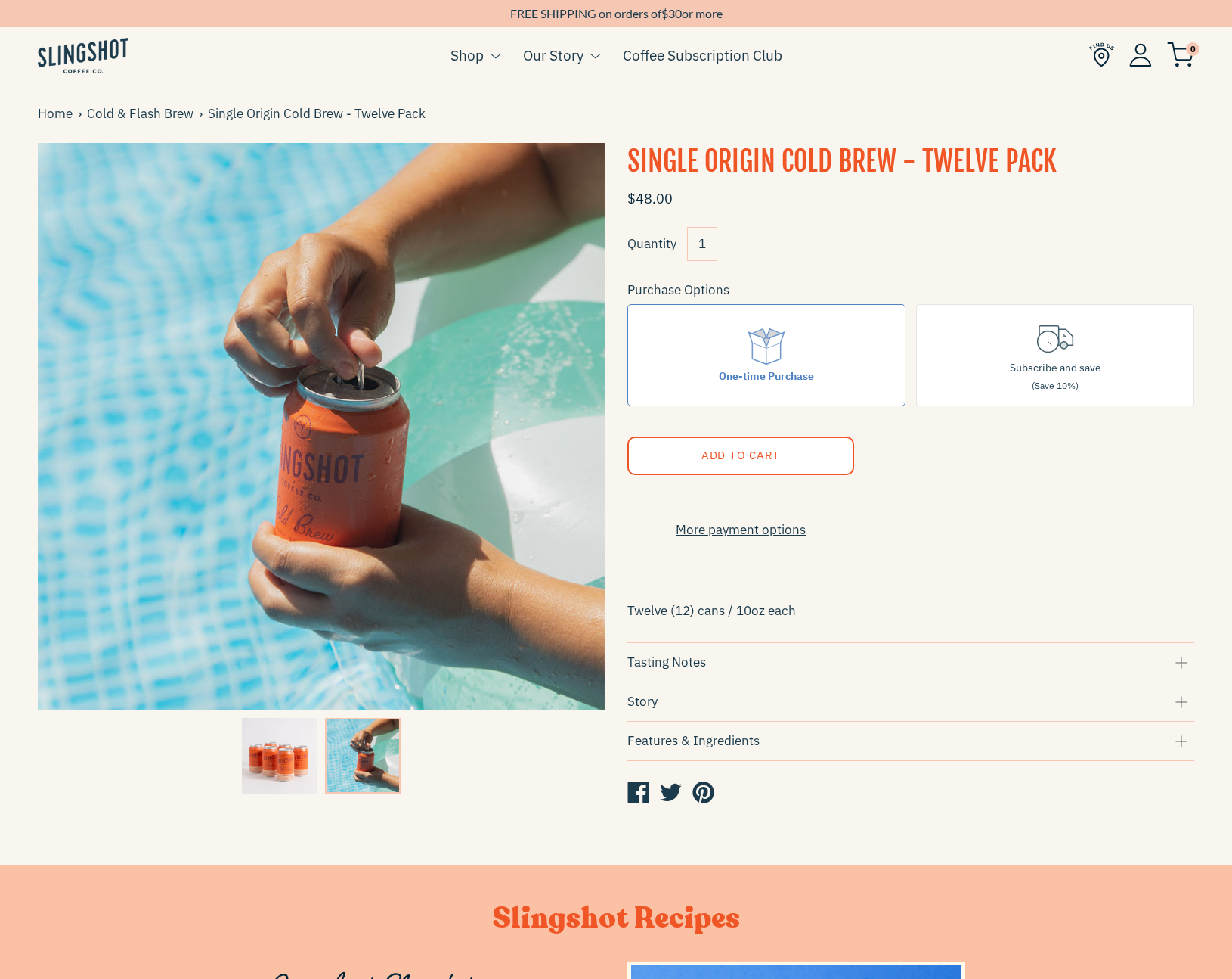
click at [270, 746] on img at bounding box center [280, 755] width 76 height 76
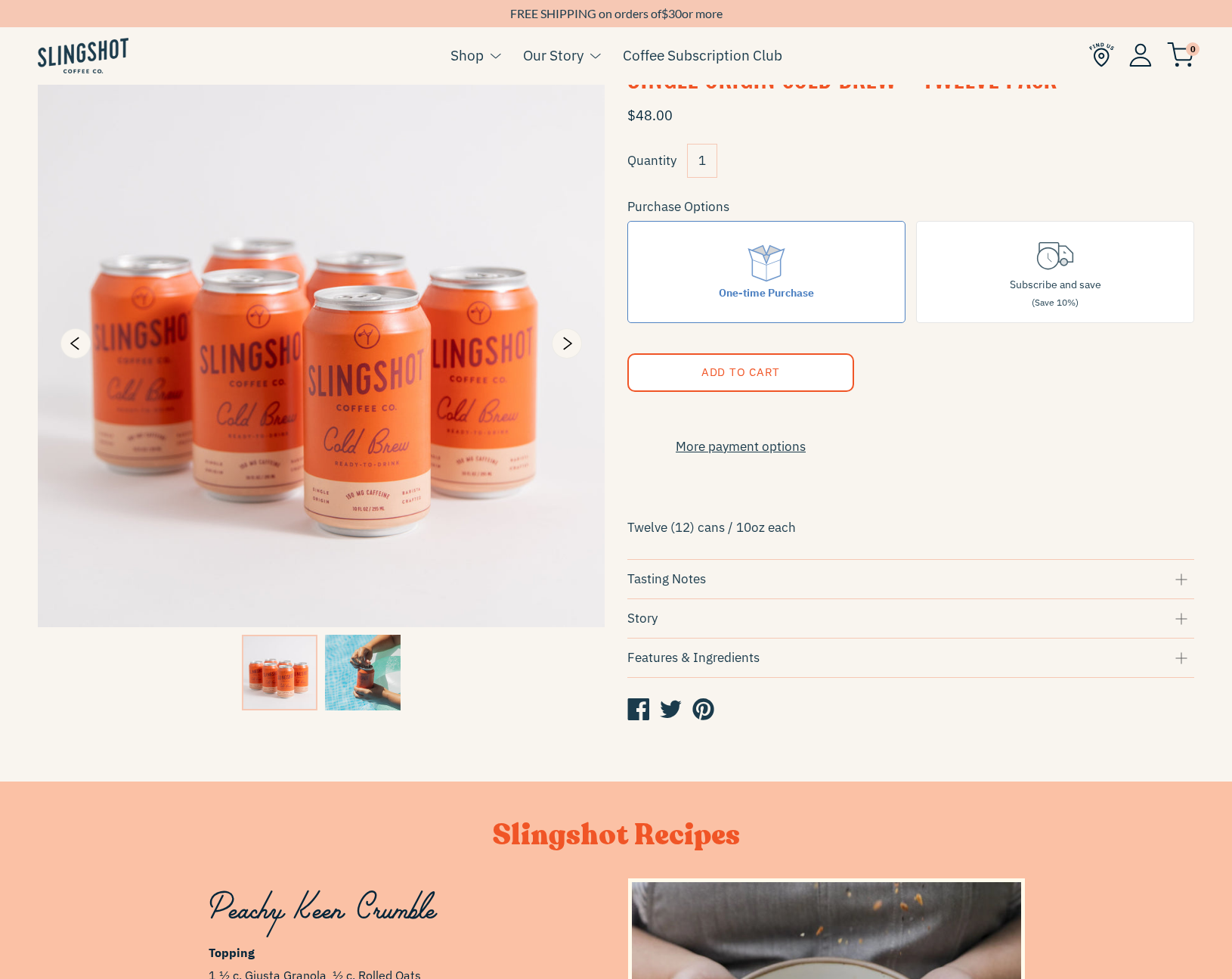
scroll to position [0, 862]
click at [362, 681] on img at bounding box center [363, 672] width 76 height 76
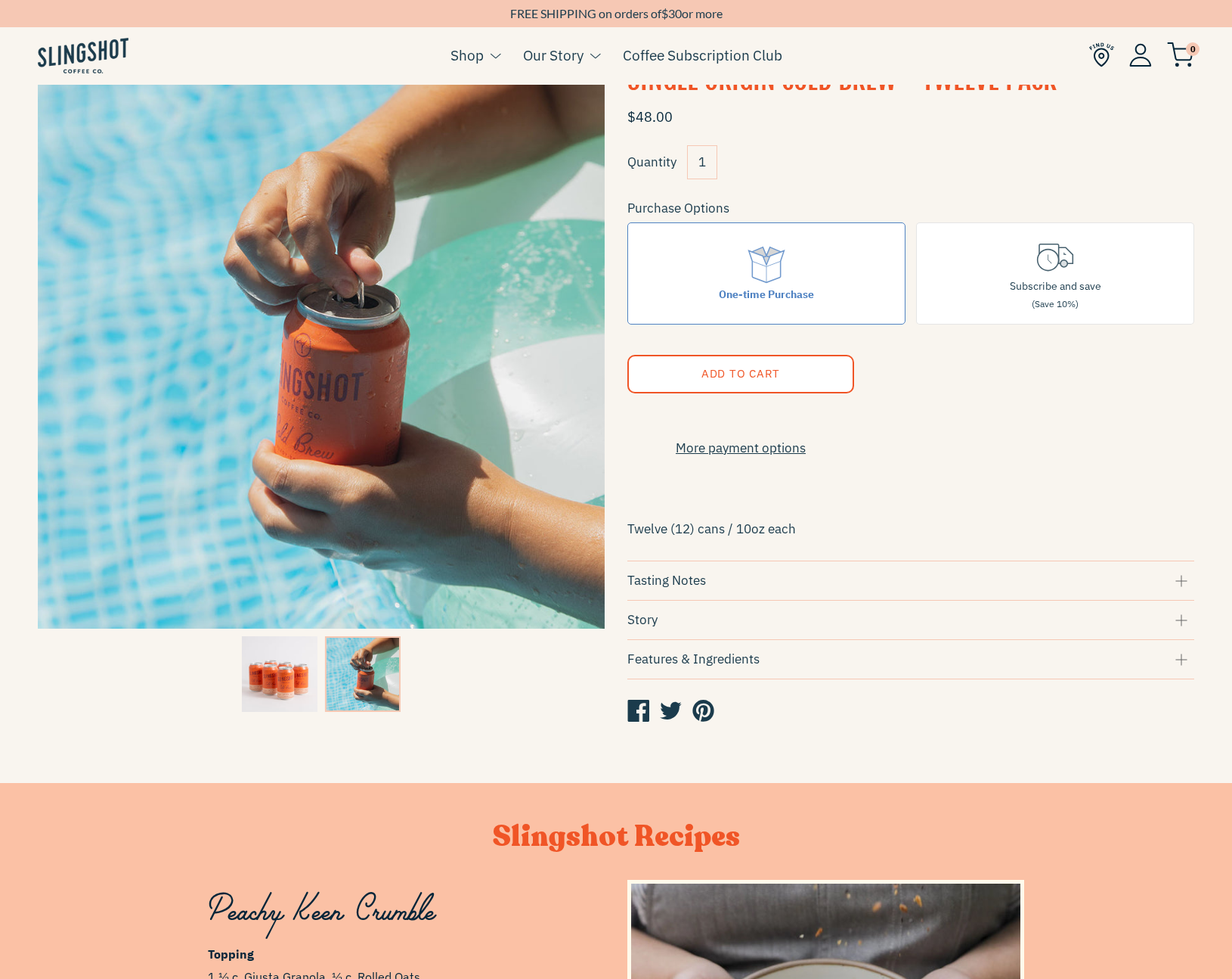
scroll to position [81, 0]
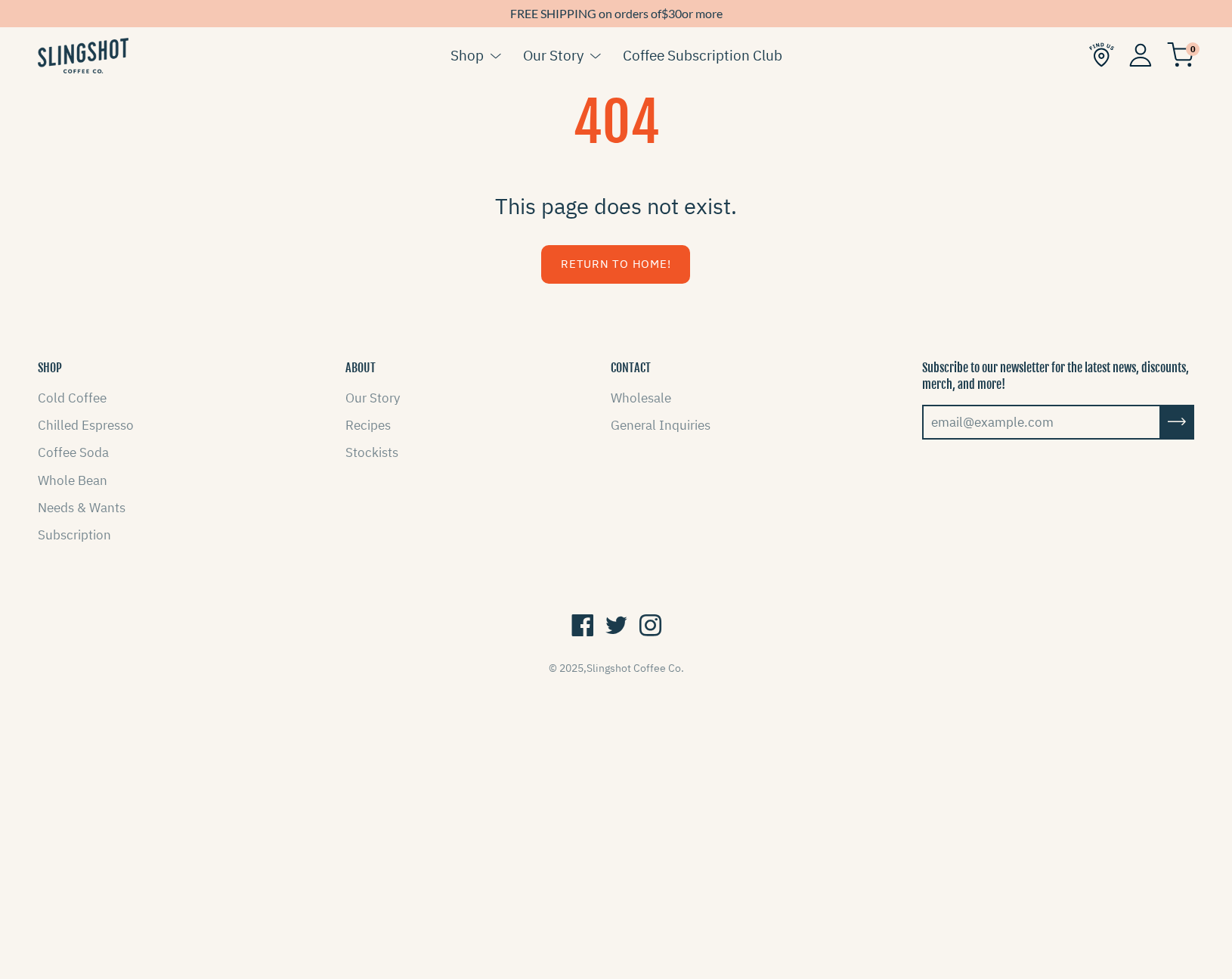
click at [623, 262] on link "Return to Home!" at bounding box center [615, 264] width 149 height 38
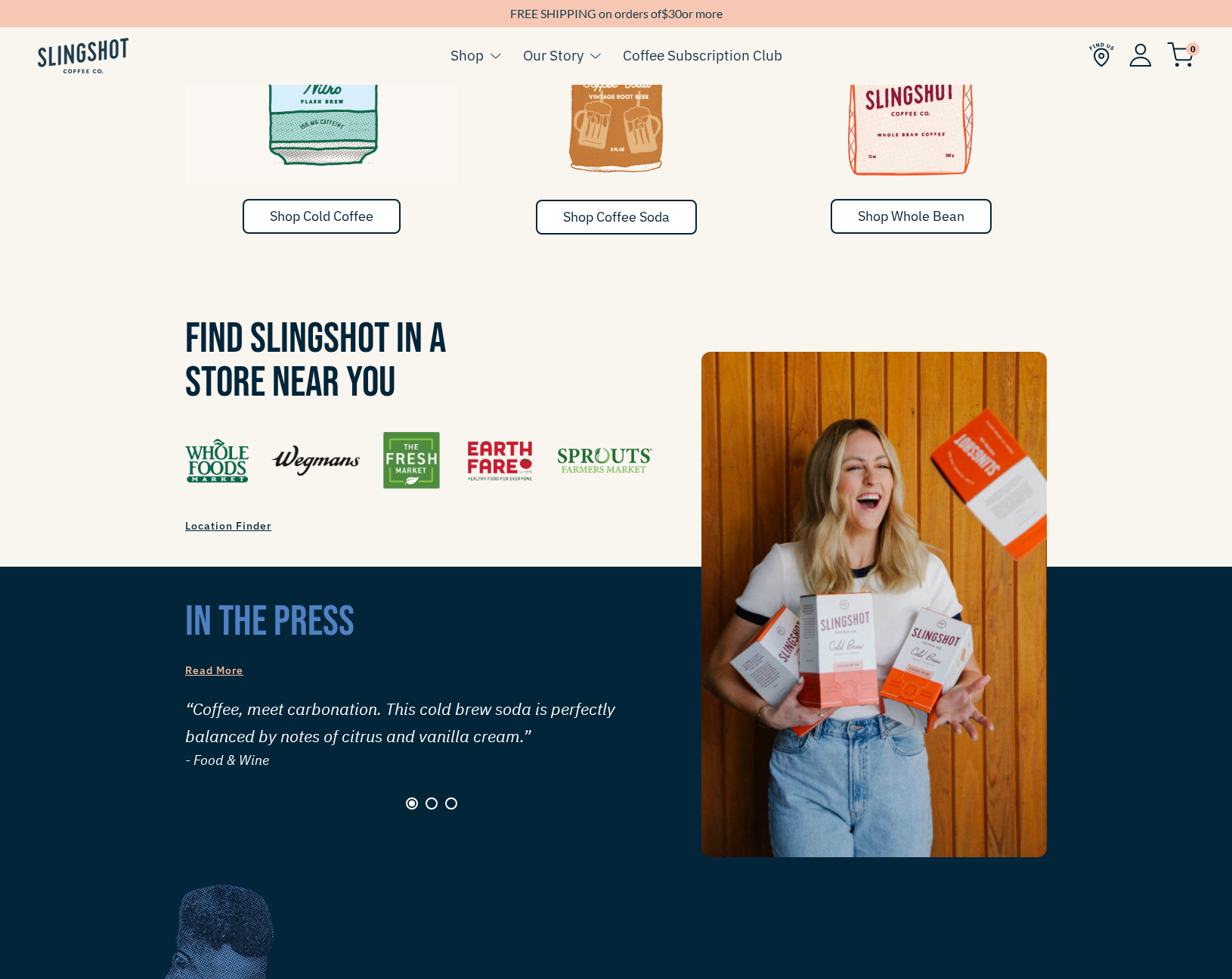
scroll to position [916, 0]
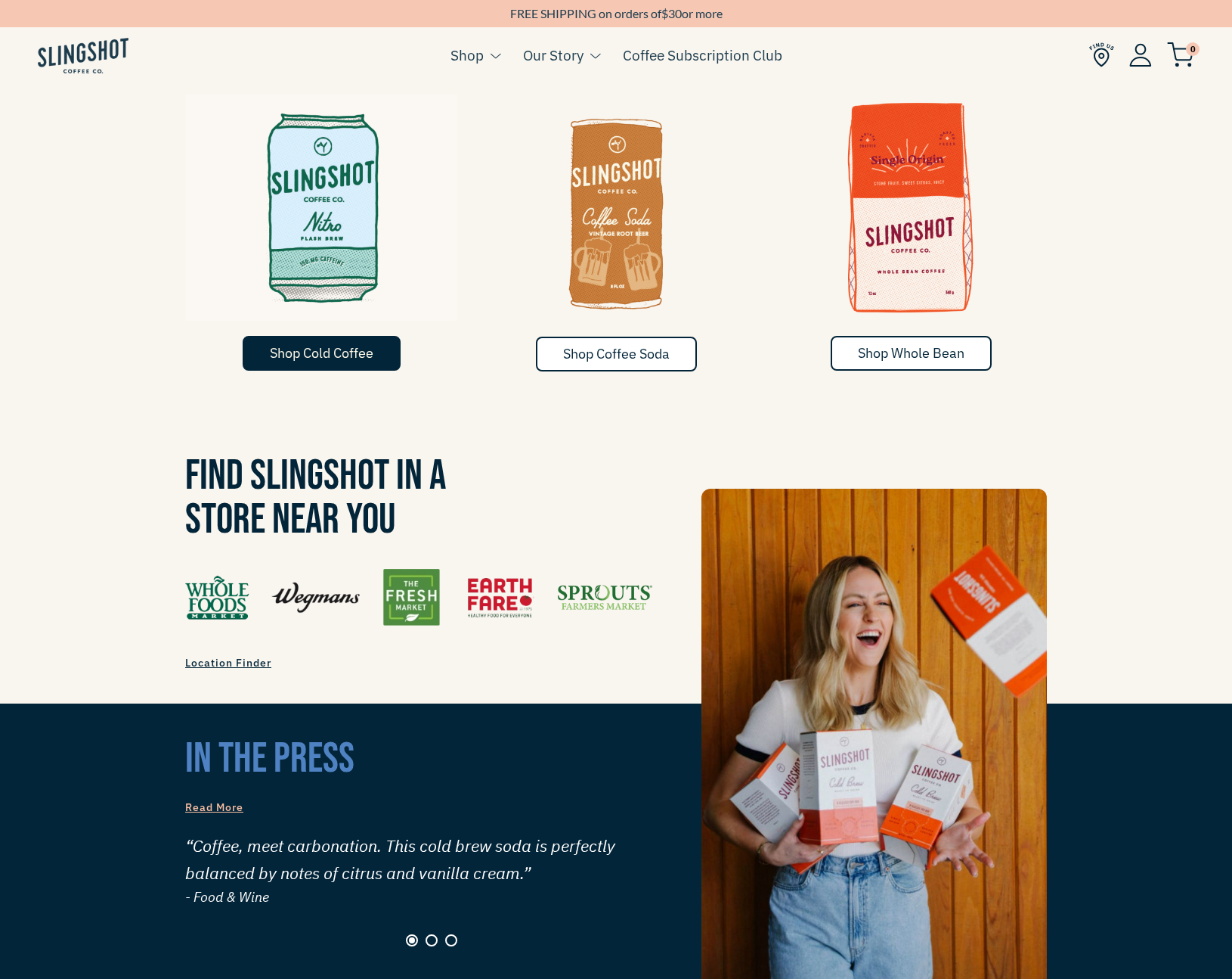
click at [386, 335] on link "Shop Cold Coffee" at bounding box center [321, 353] width 158 height 35
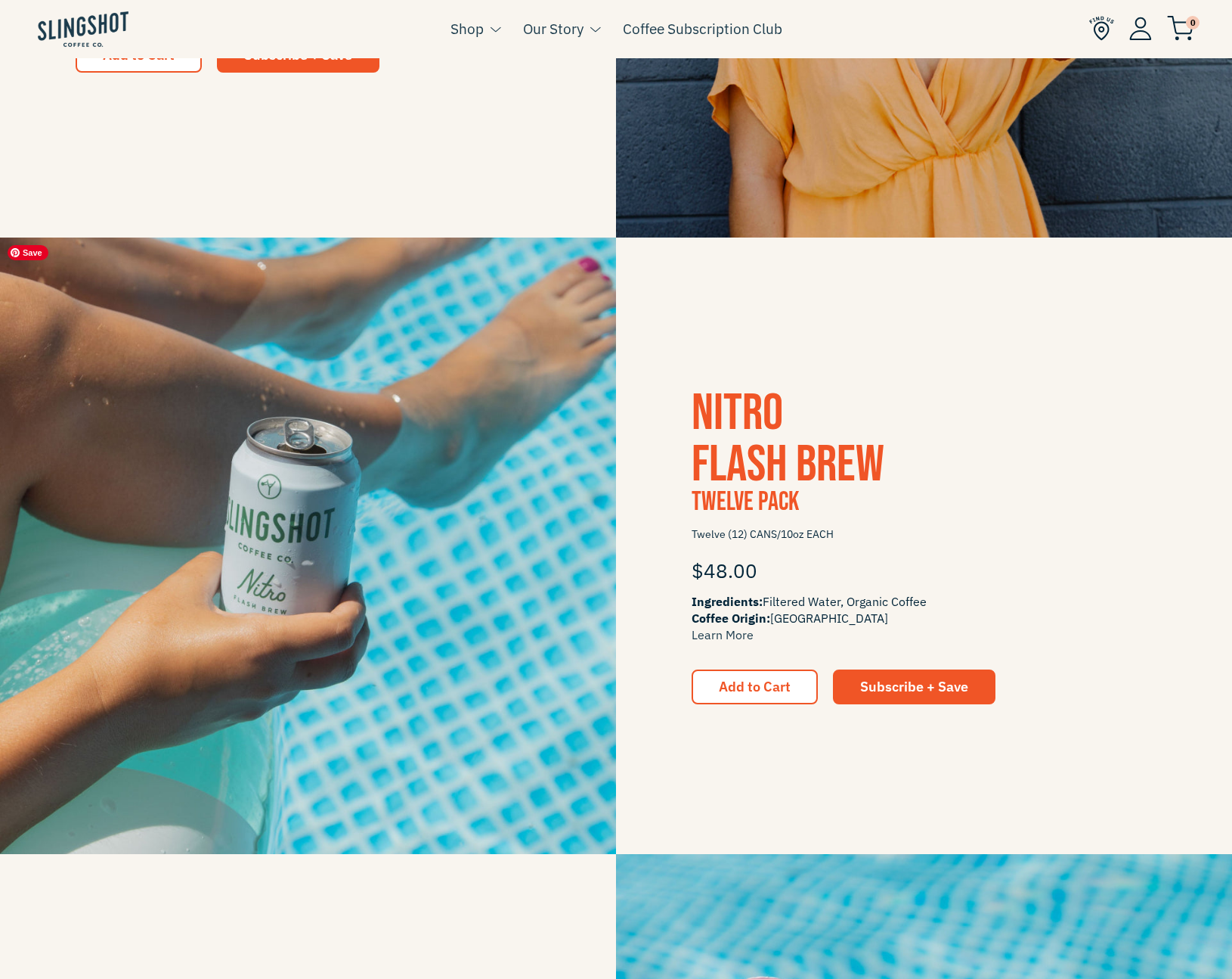
scroll to position [882, 0]
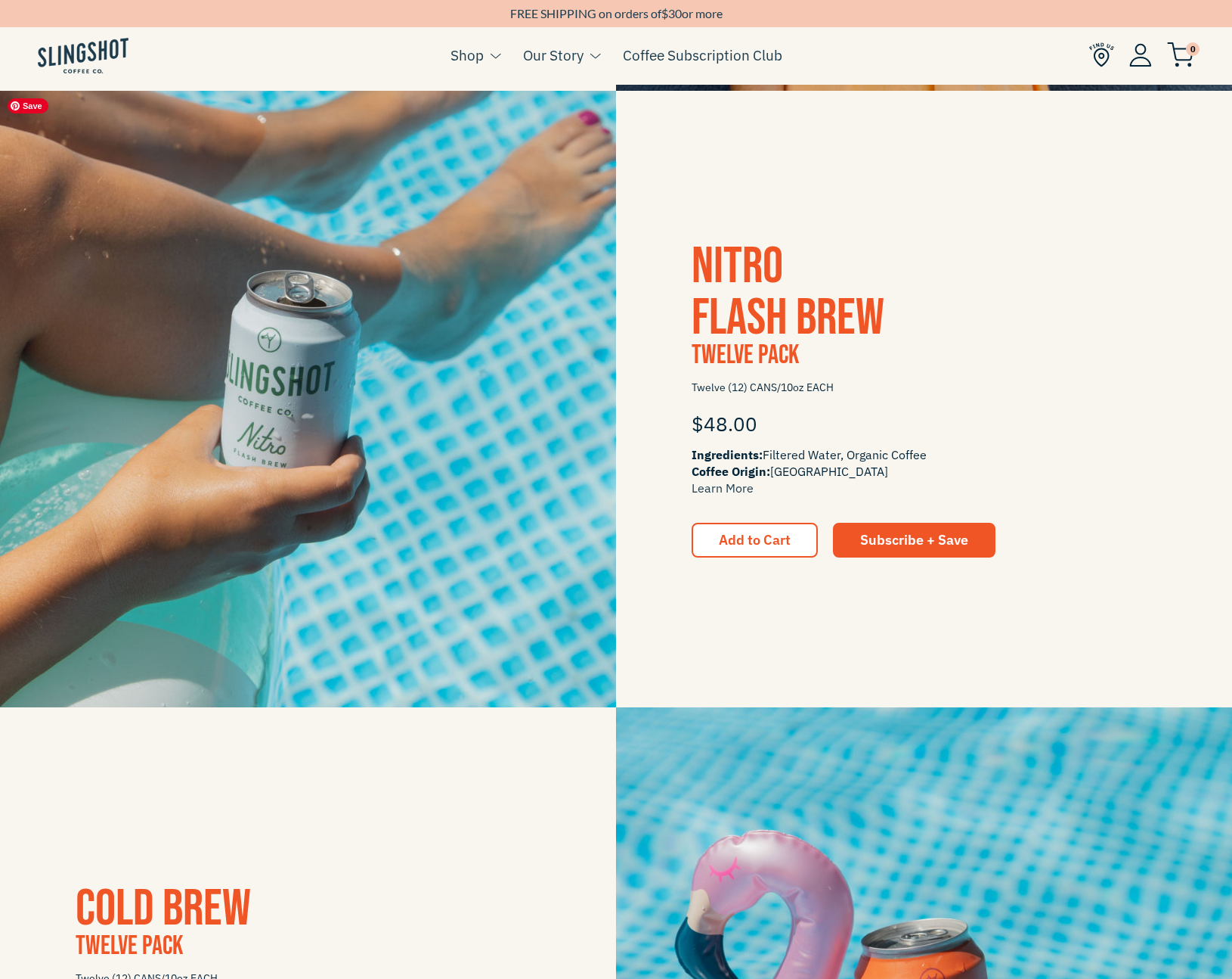
click at [490, 437] on img at bounding box center [308, 399] width 616 height 616
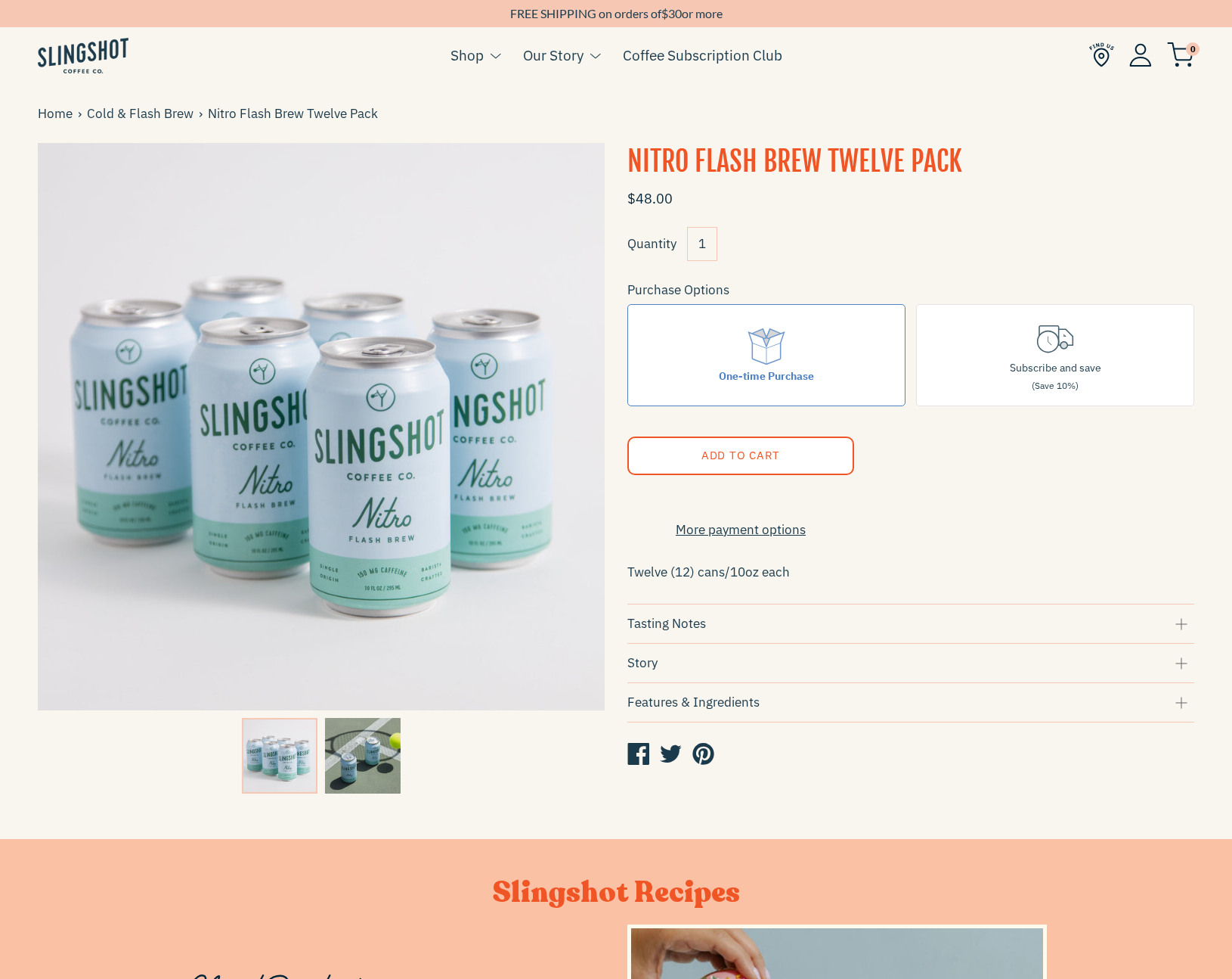
click at [369, 767] on img at bounding box center [363, 755] width 76 height 76
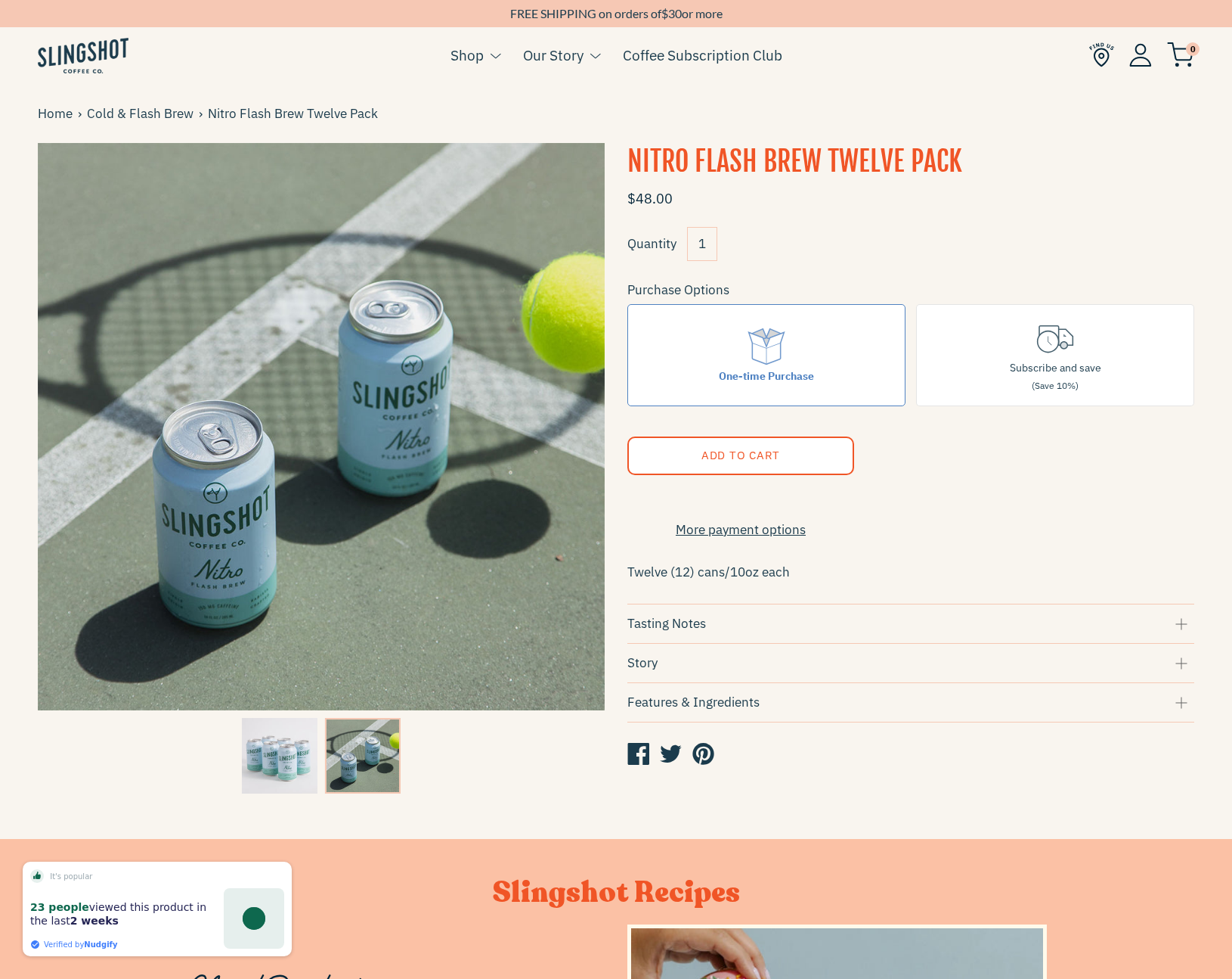
click at [229, 760] on div at bounding box center [321, 755] width 567 height 83
click at [264, 760] on img at bounding box center [280, 755] width 76 height 76
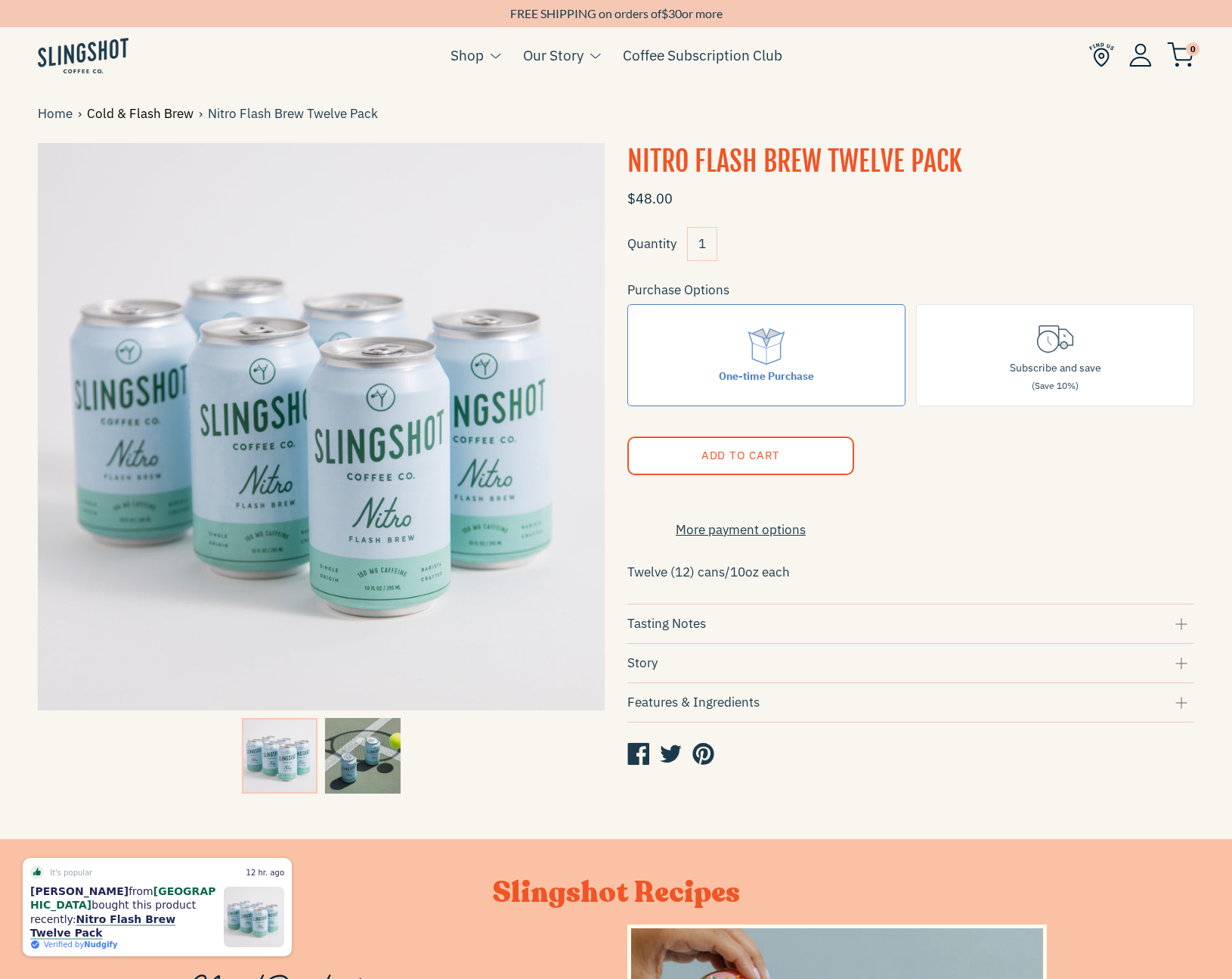
click at [177, 116] on link "Cold & Flash Brew" at bounding box center [142, 114] width 112 height 20
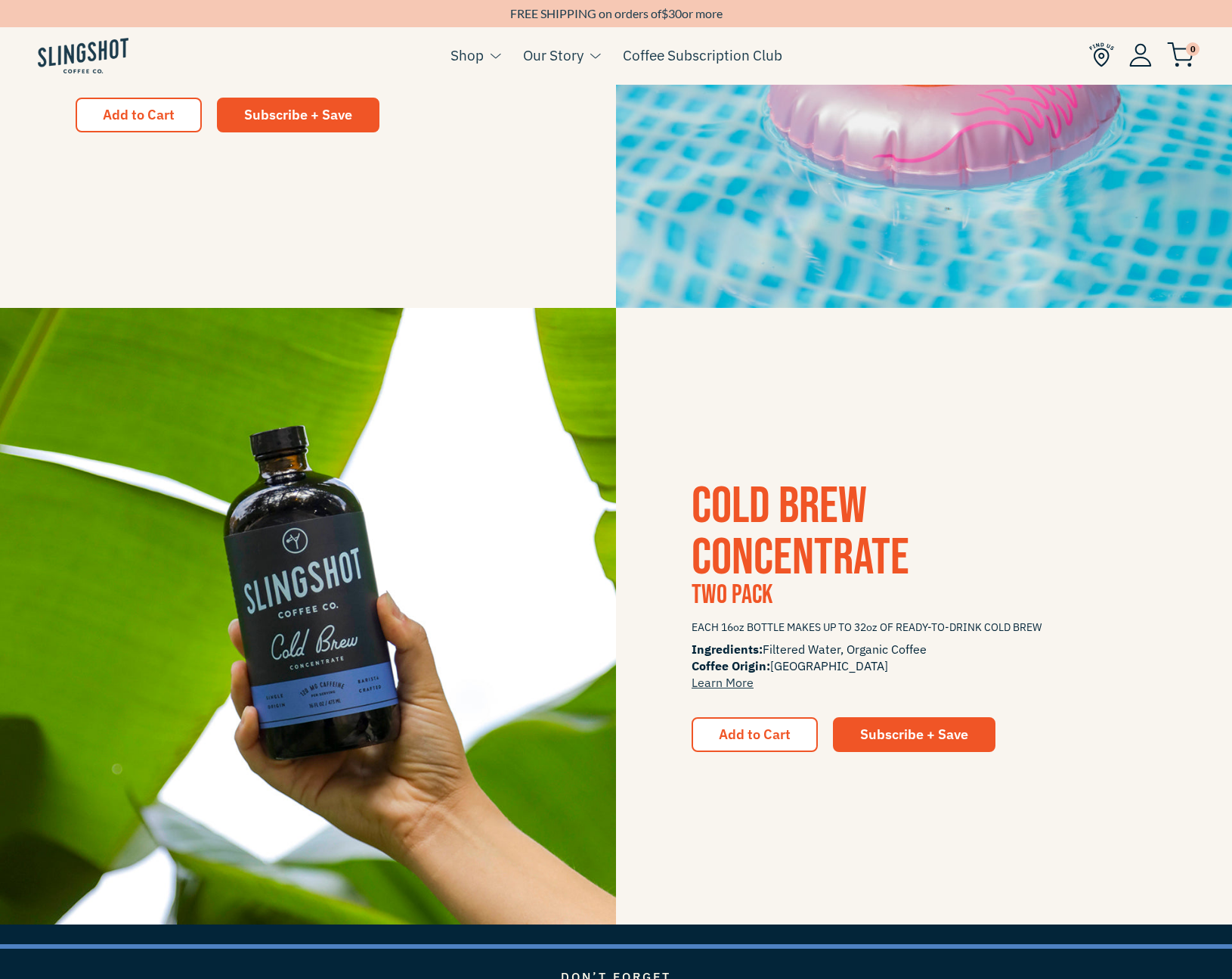
scroll to position [2029, 0]
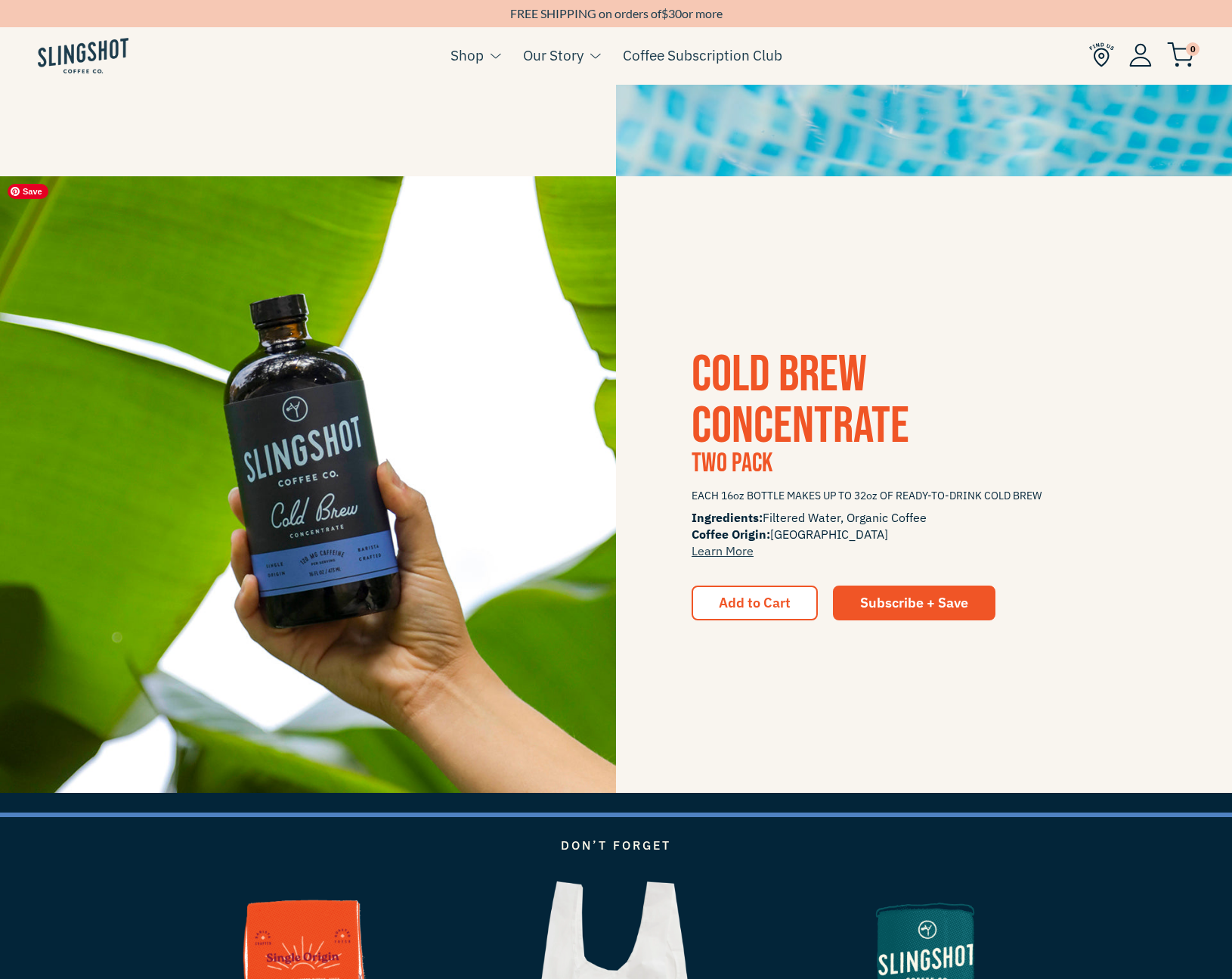
click at [402, 413] on img at bounding box center [308, 484] width 616 height 616
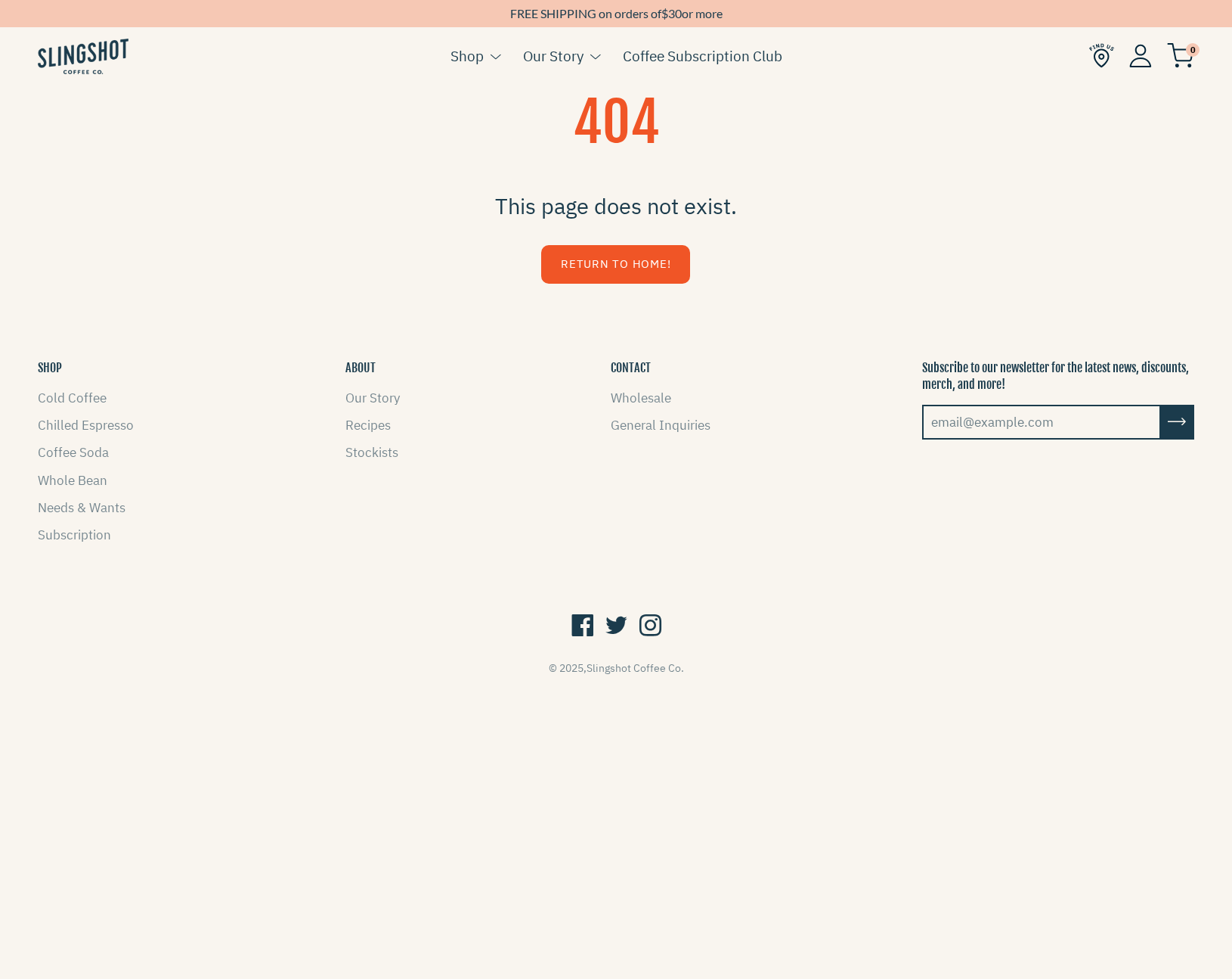
click at [574, 267] on link "Return to Home!" at bounding box center [615, 264] width 149 height 38
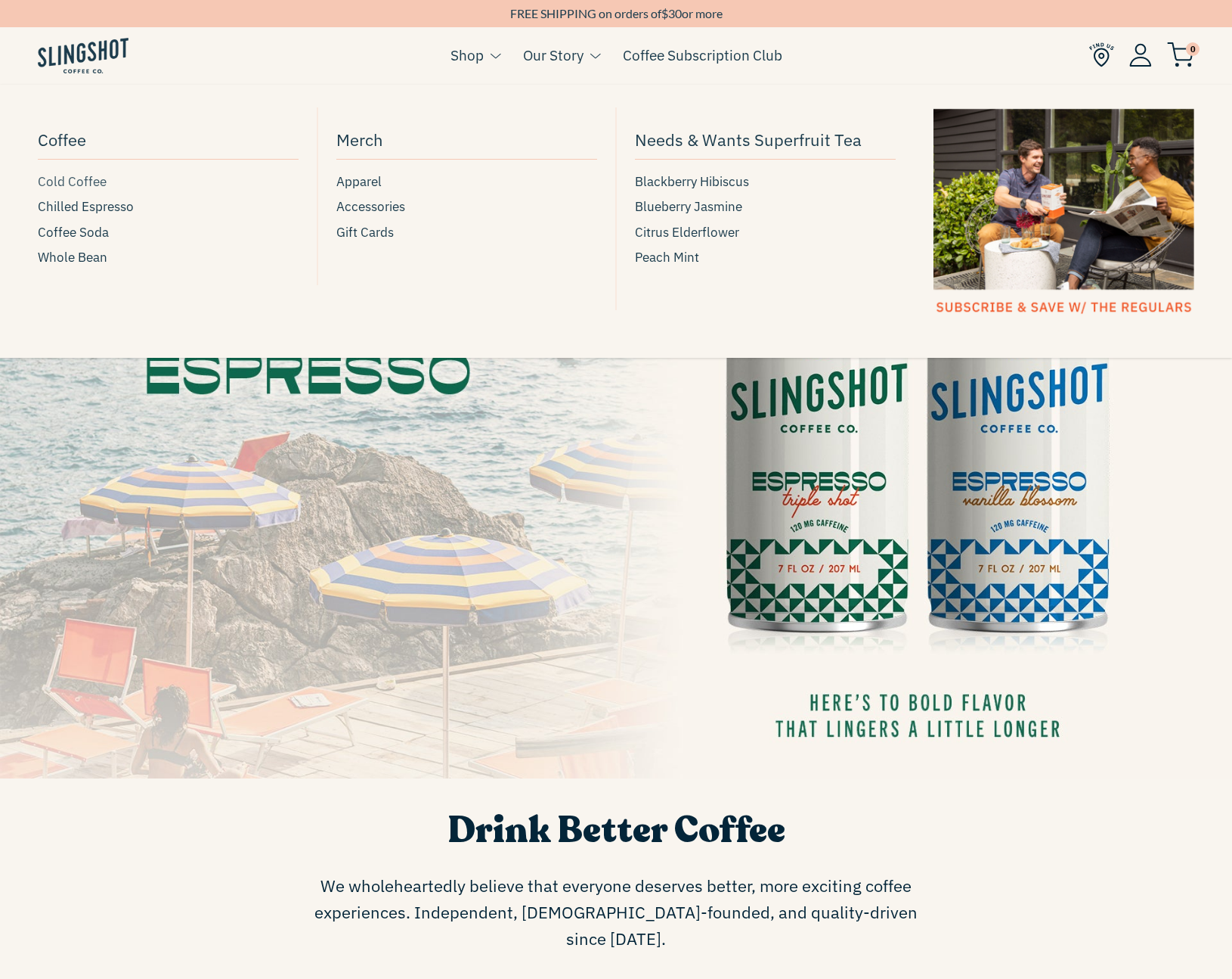
click at [92, 180] on span "Cold Coffee" at bounding box center [72, 182] width 69 height 20
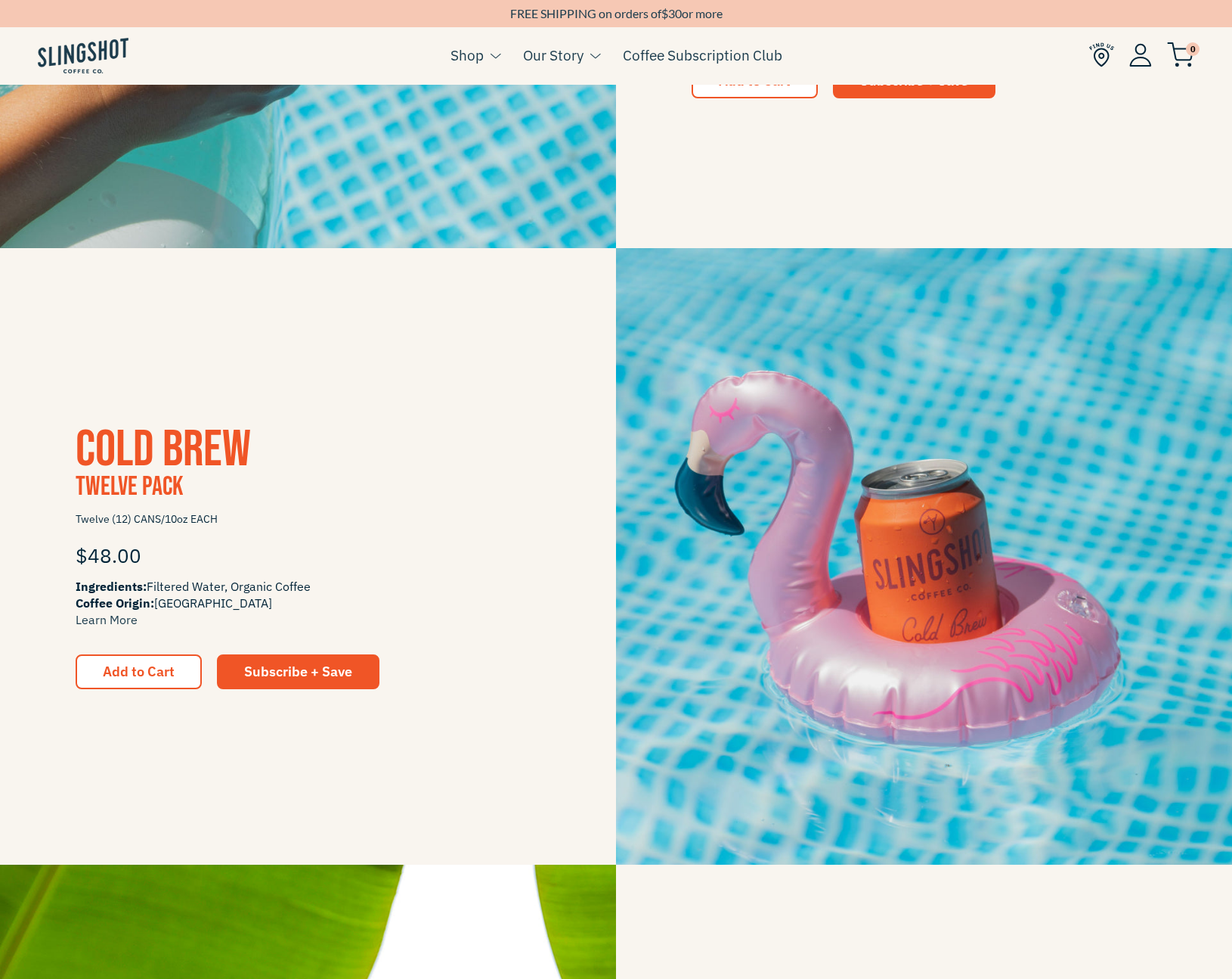
scroll to position [1339, 0]
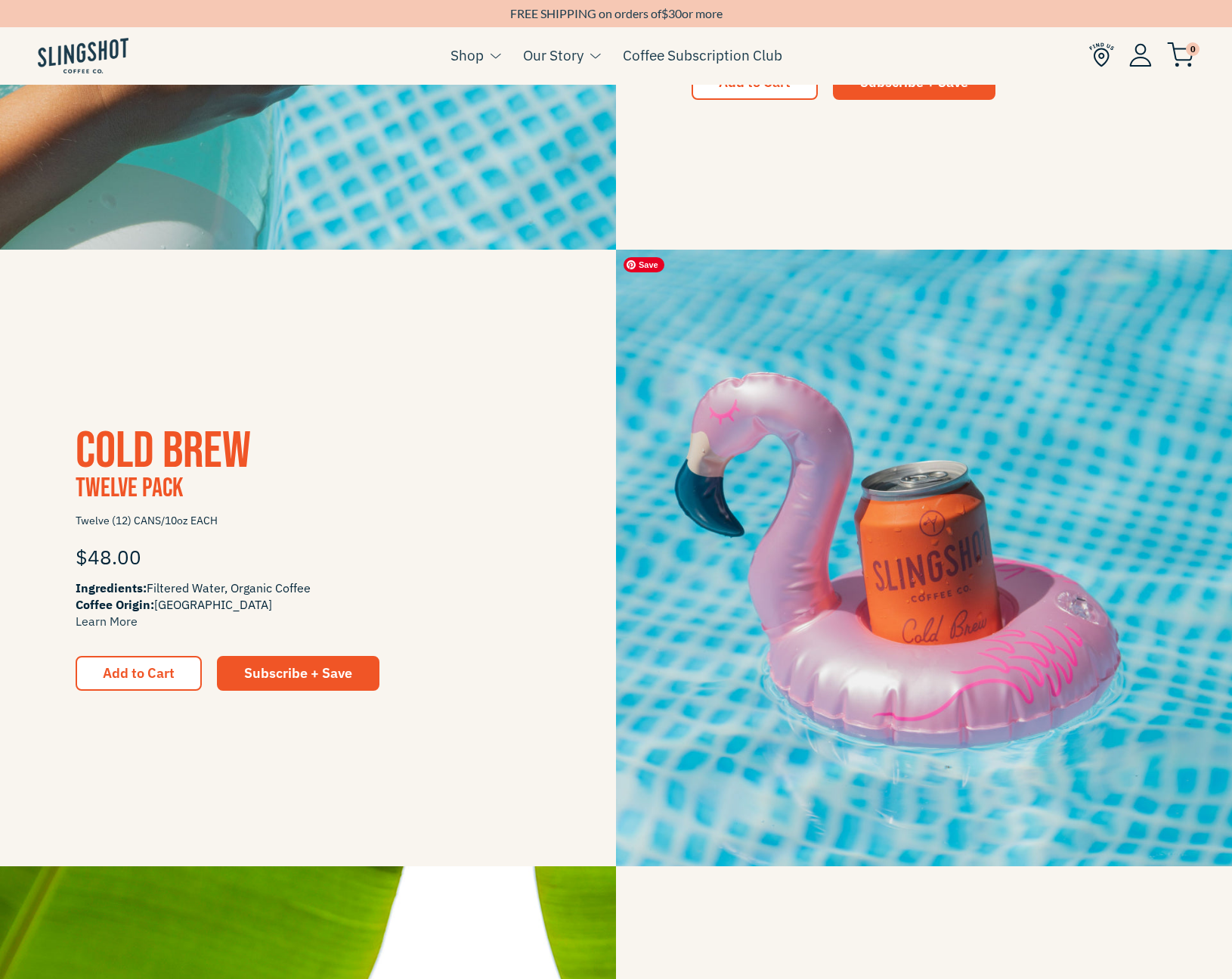
click at [745, 503] on img at bounding box center [924, 557] width 616 height 616
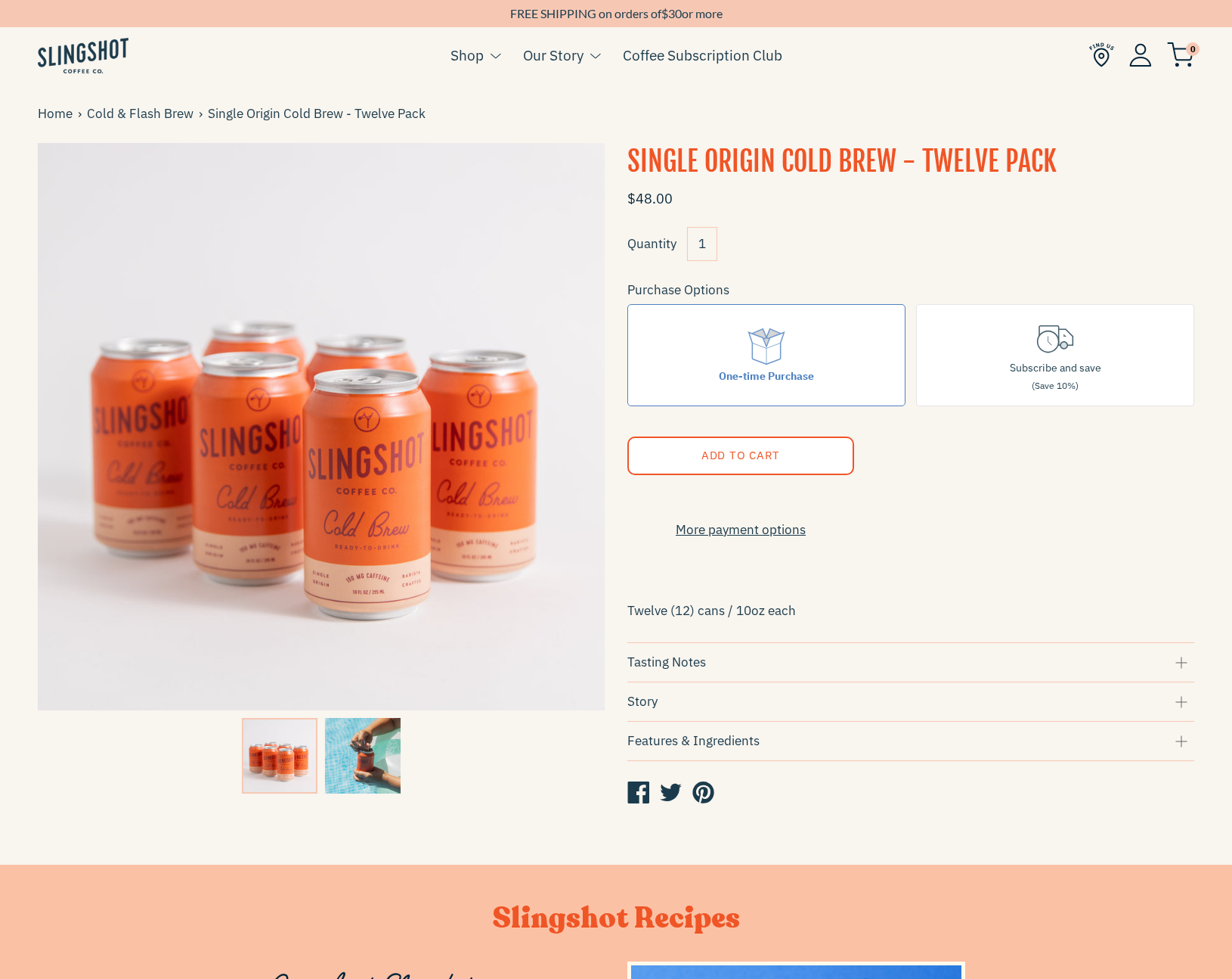
click at [387, 771] on img at bounding box center [363, 755] width 76 height 76
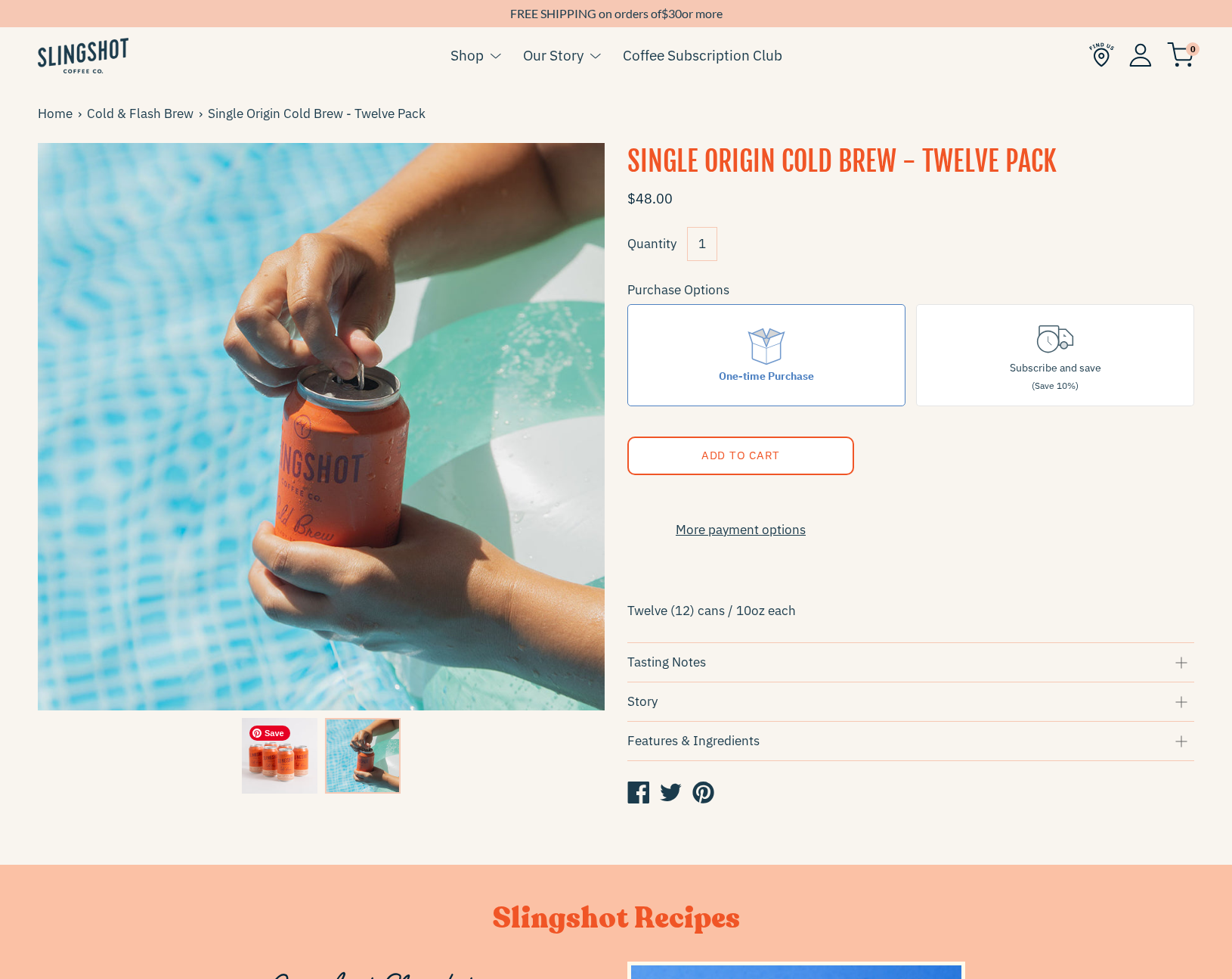
click at [305, 745] on img at bounding box center [280, 755] width 76 height 76
